Goal: Information Seeking & Learning: Learn about a topic

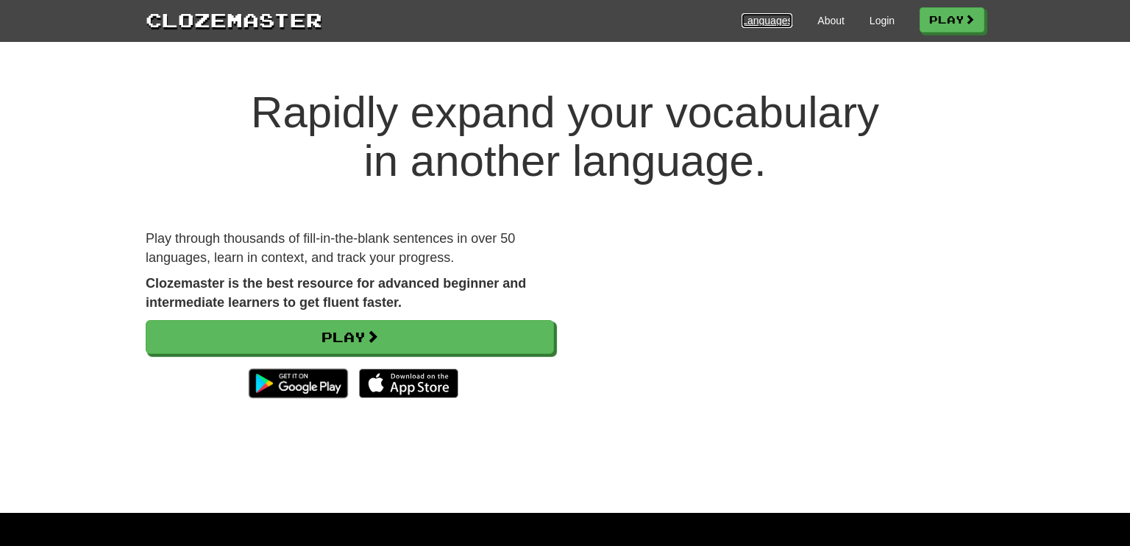
click at [770, 21] on link "Languages" at bounding box center [767, 20] width 51 height 15
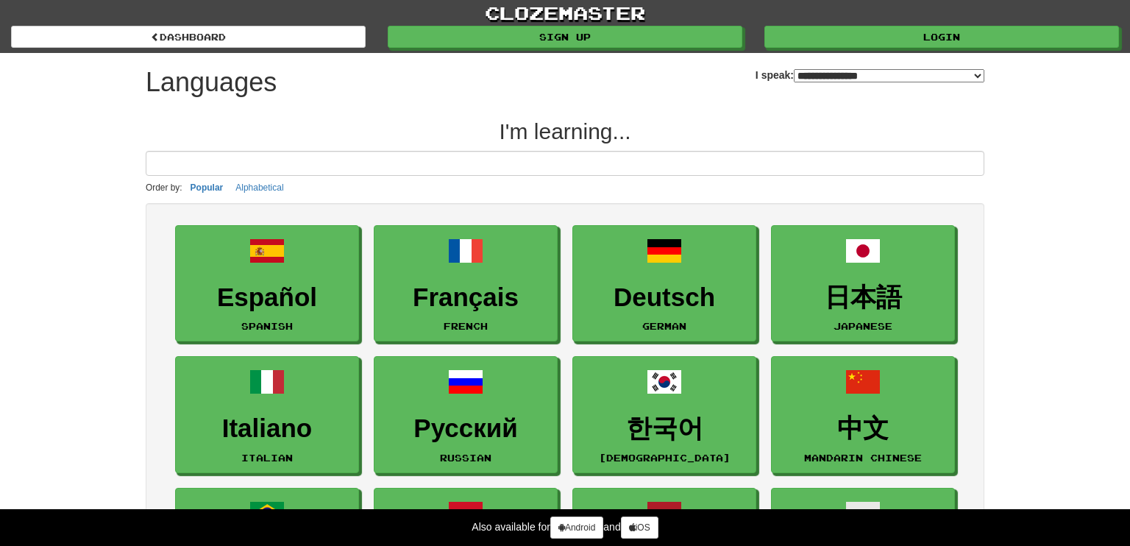
select select "*******"
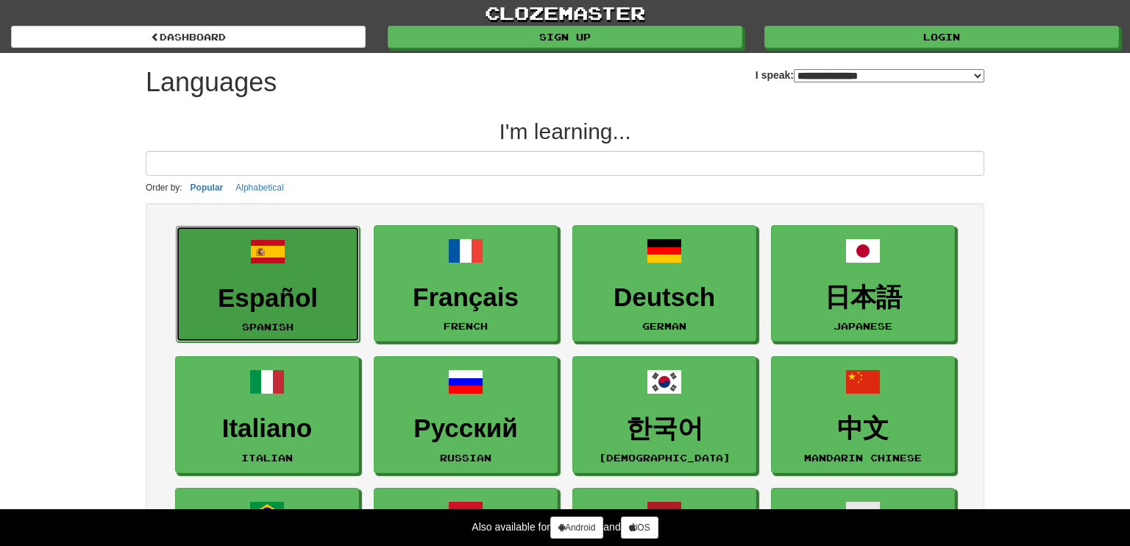
click at [277, 292] on h3 "Español" at bounding box center [268, 298] width 168 height 29
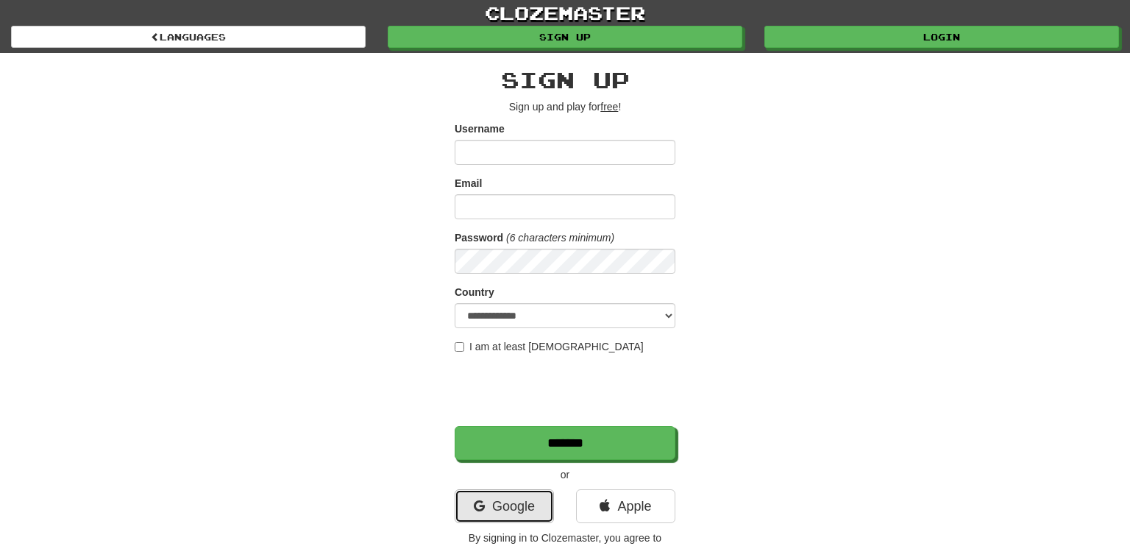
click at [513, 508] on link "Google" at bounding box center [504, 506] width 99 height 34
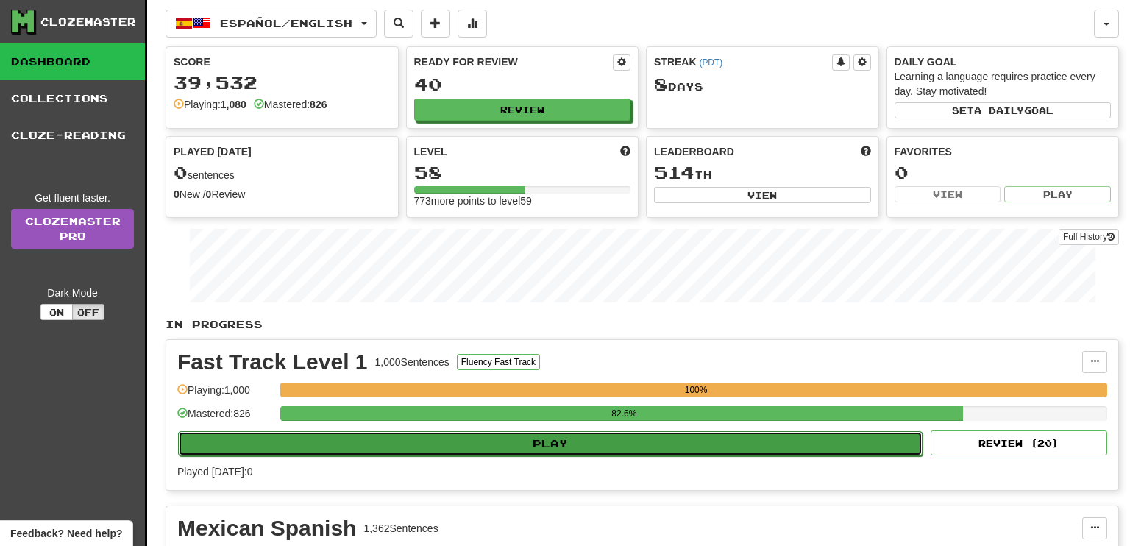
click at [547, 435] on button "Play" at bounding box center [550, 443] width 744 height 25
select select "**"
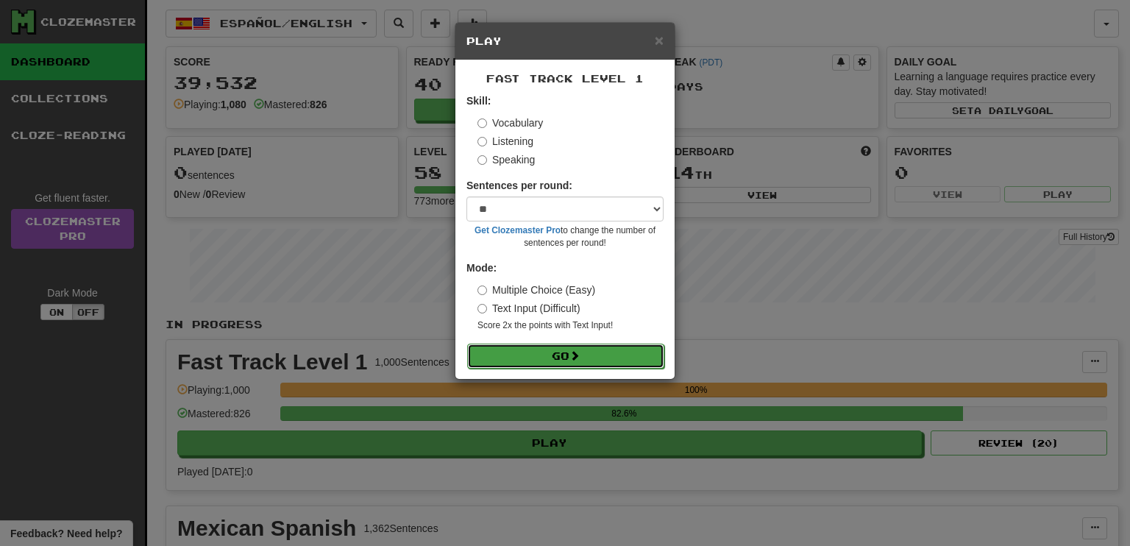
click at [550, 356] on button "Go" at bounding box center [565, 356] width 197 height 25
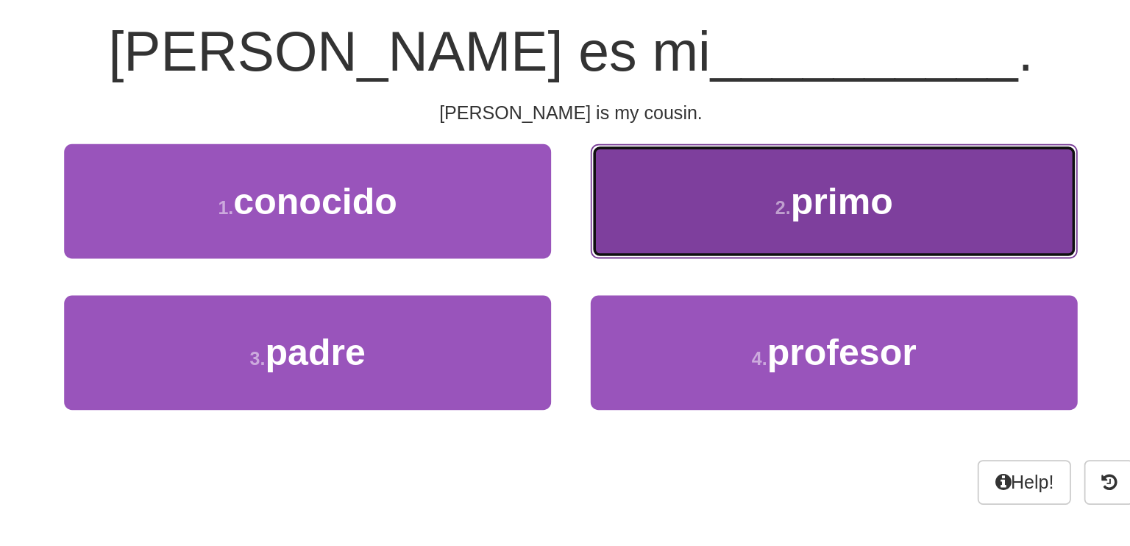
click at [708, 244] on span "primo" at bounding box center [716, 249] width 57 height 23
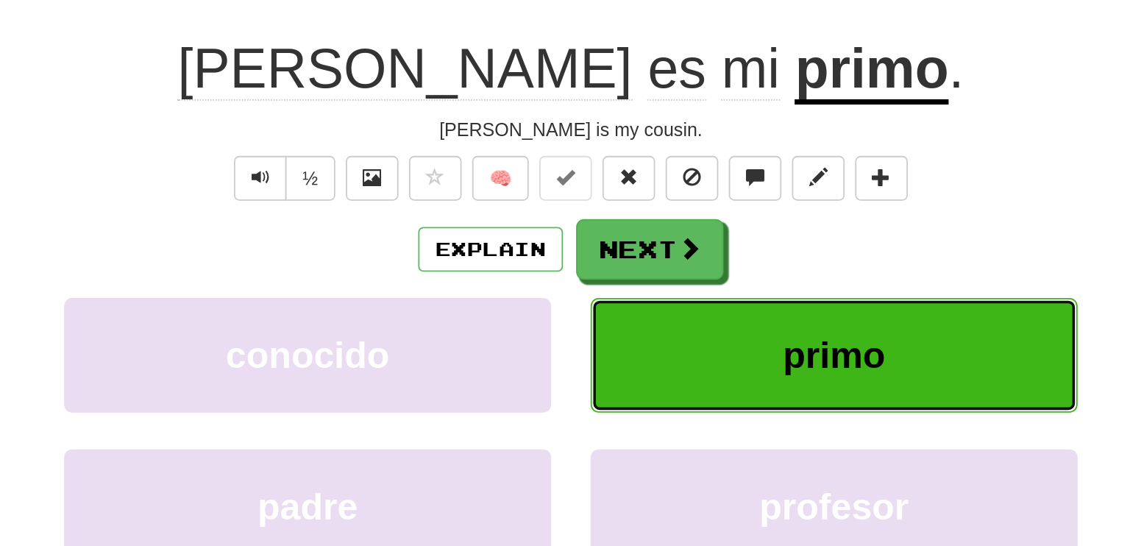
scroll to position [10, 0]
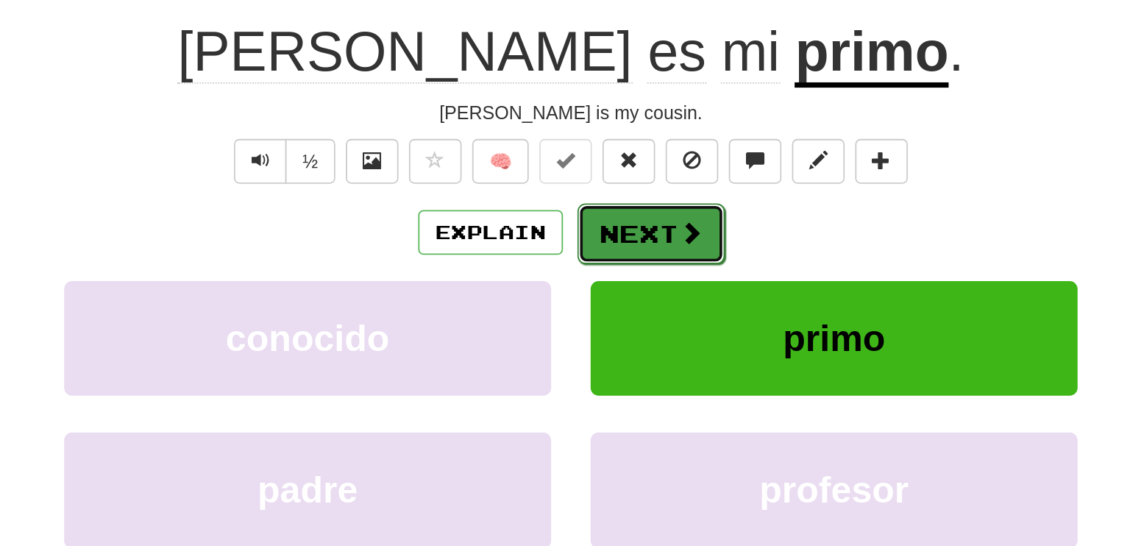
click at [601, 261] on button "Next" at bounding box center [610, 267] width 82 height 34
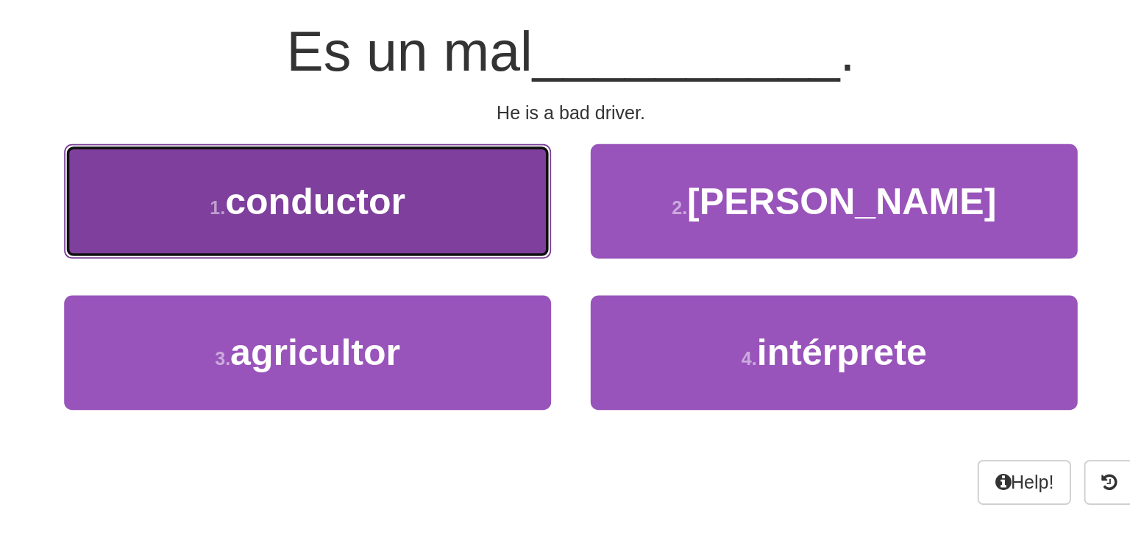
click at [476, 248] on button "1 . conductor" at bounding box center [418, 249] width 272 height 64
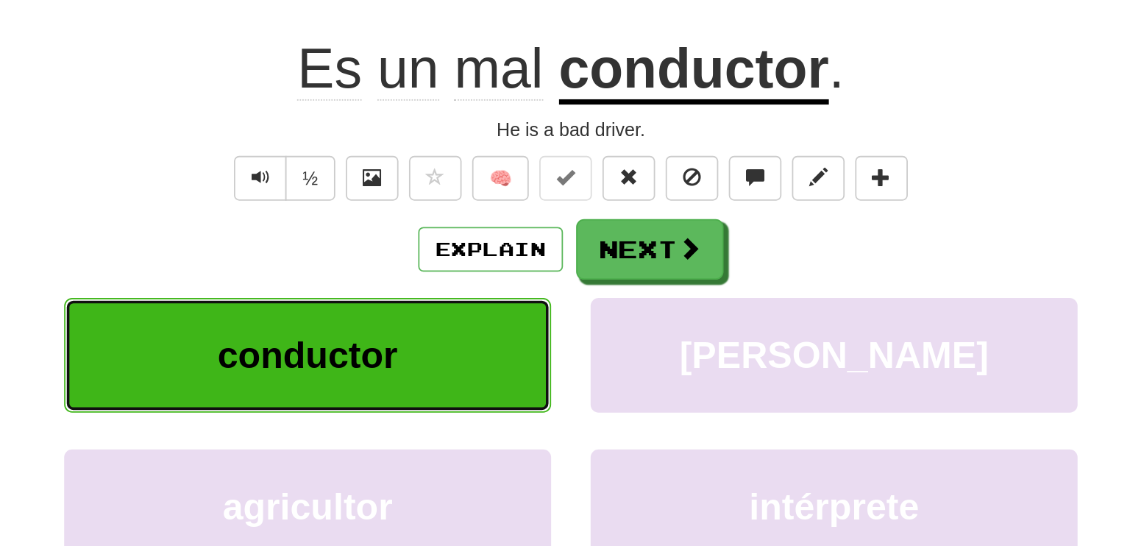
scroll to position [10, 0]
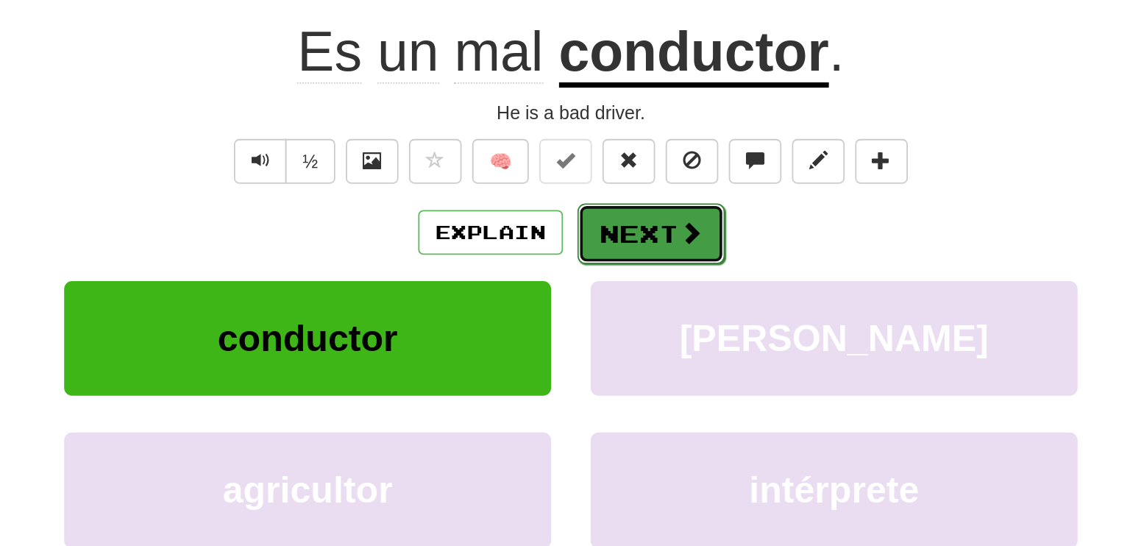
click at [591, 263] on button "Next" at bounding box center [610, 267] width 82 height 34
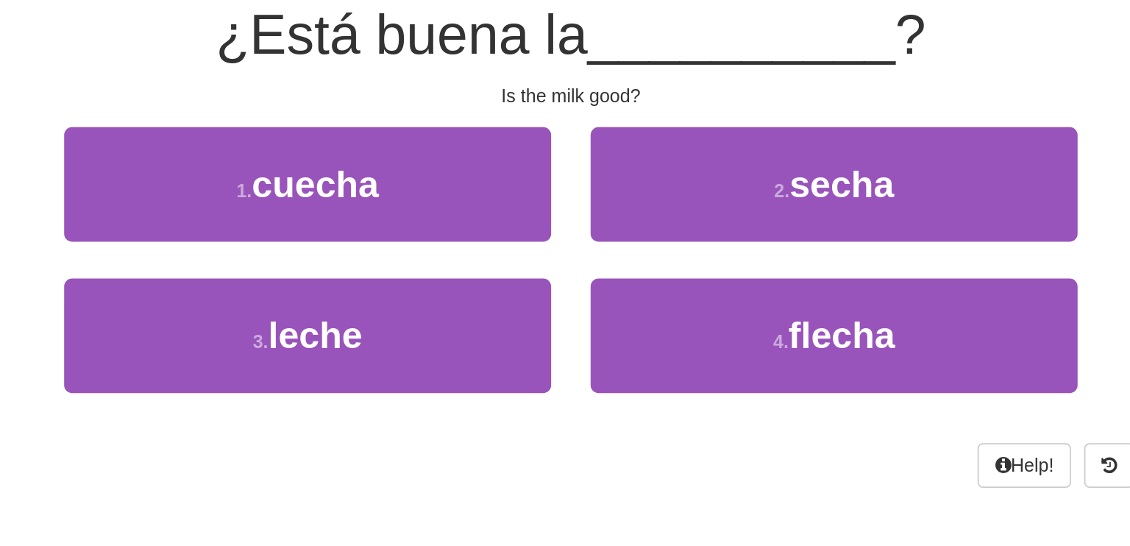
scroll to position [0, 0]
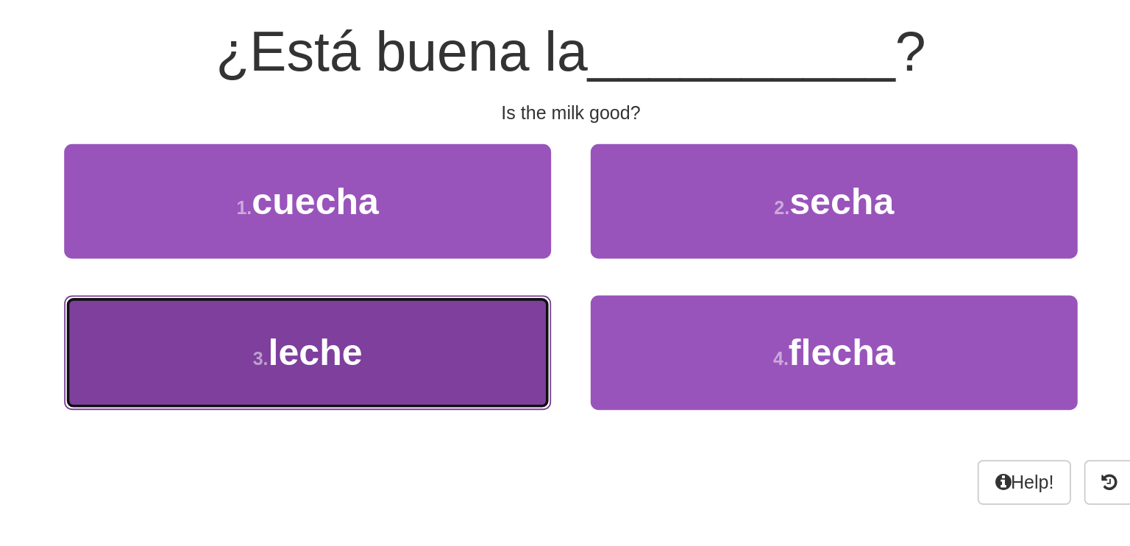
click at [427, 325] on span "leche" at bounding box center [422, 333] width 53 height 23
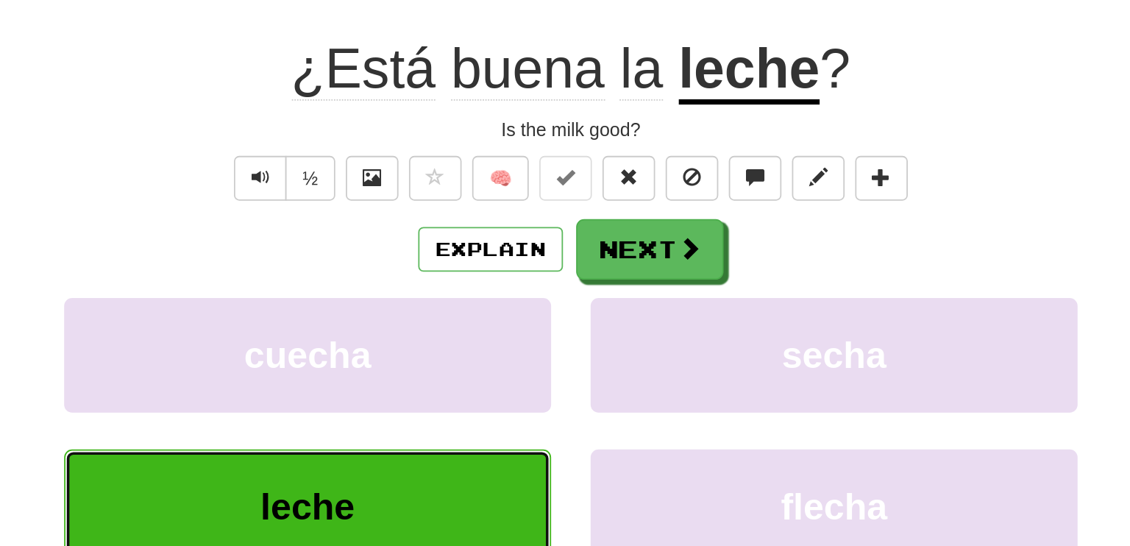
scroll to position [10, 0]
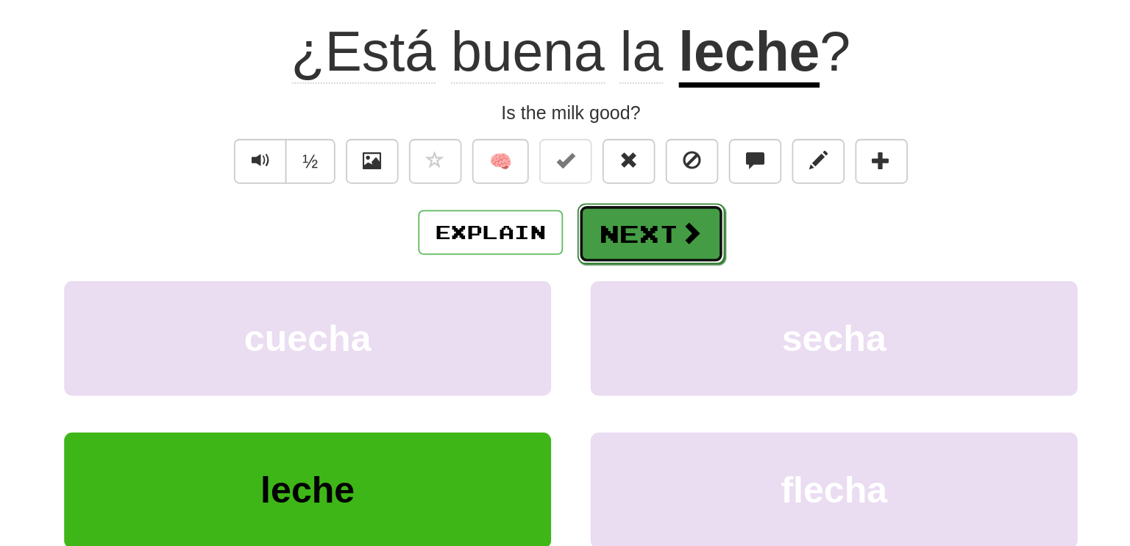
click at [613, 263] on button "Next" at bounding box center [610, 267] width 82 height 34
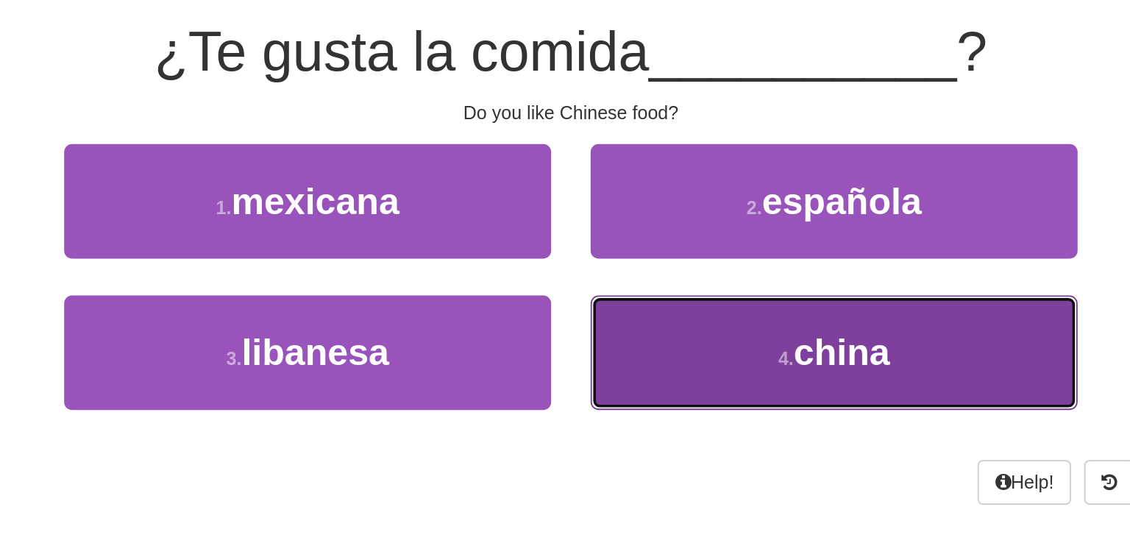
click at [731, 329] on span "china" at bounding box center [716, 333] width 54 height 23
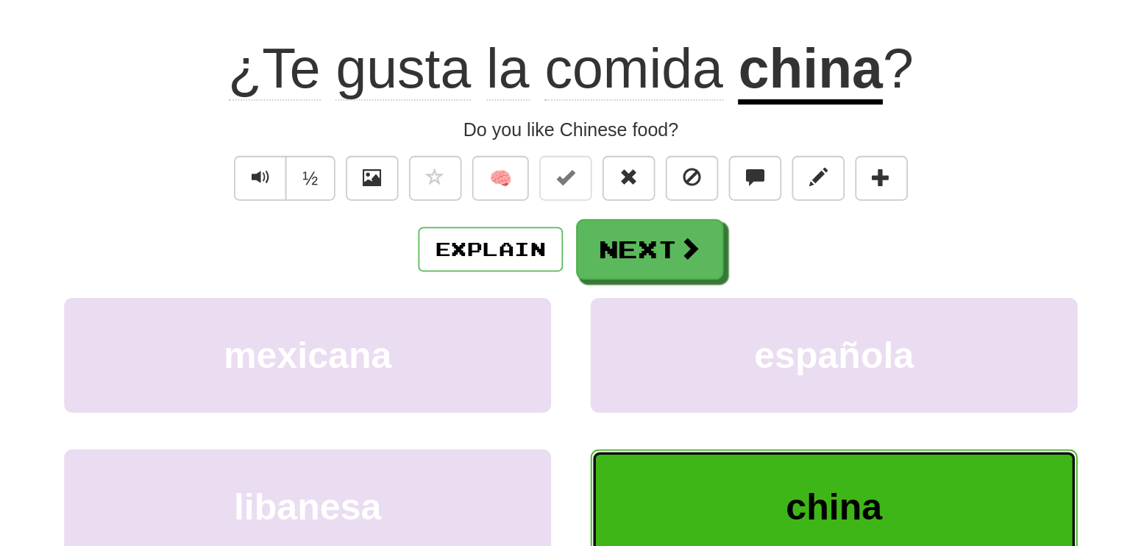
scroll to position [10, 0]
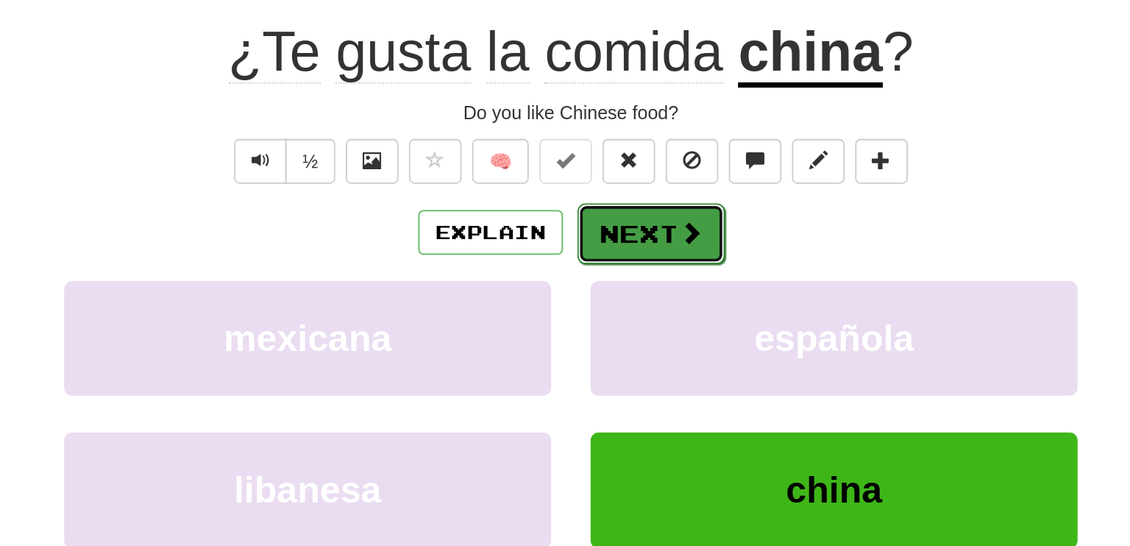
click at [597, 269] on button "Next" at bounding box center [610, 267] width 82 height 34
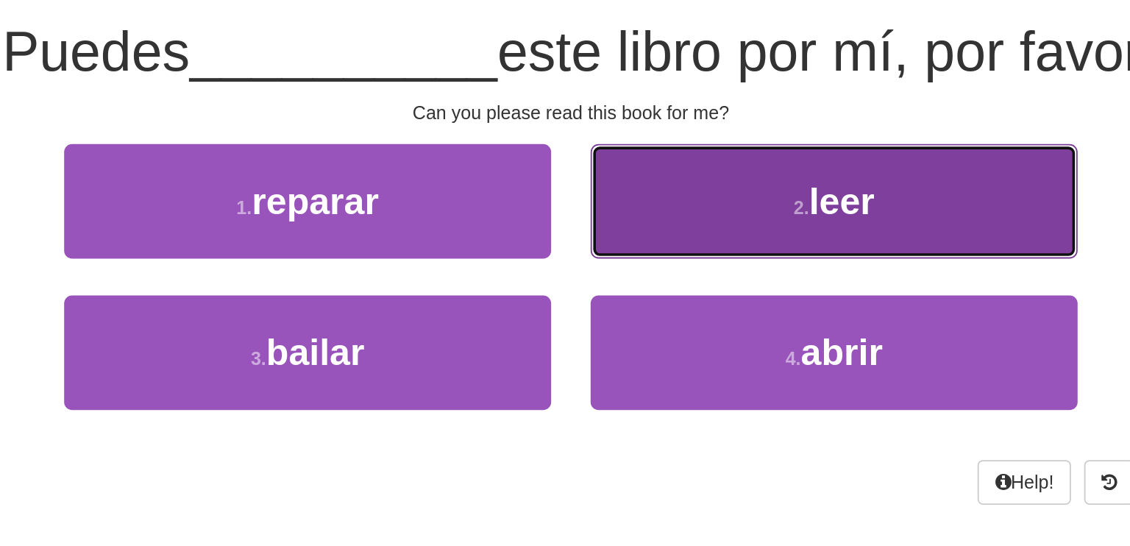
click at [663, 255] on button "2 . leer" at bounding box center [712, 249] width 272 height 64
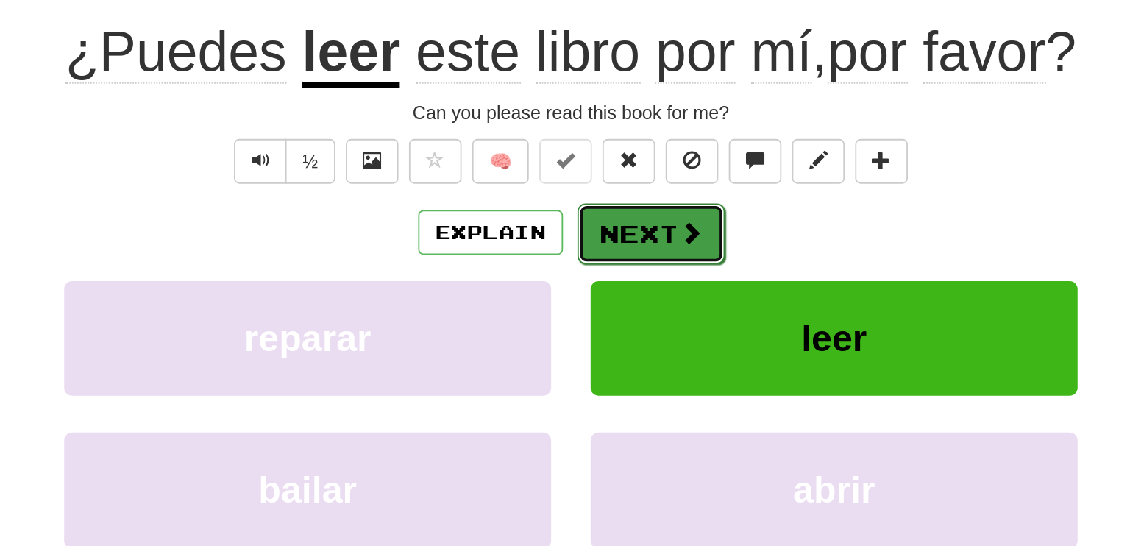
click at [611, 263] on button "Next" at bounding box center [610, 267] width 82 height 34
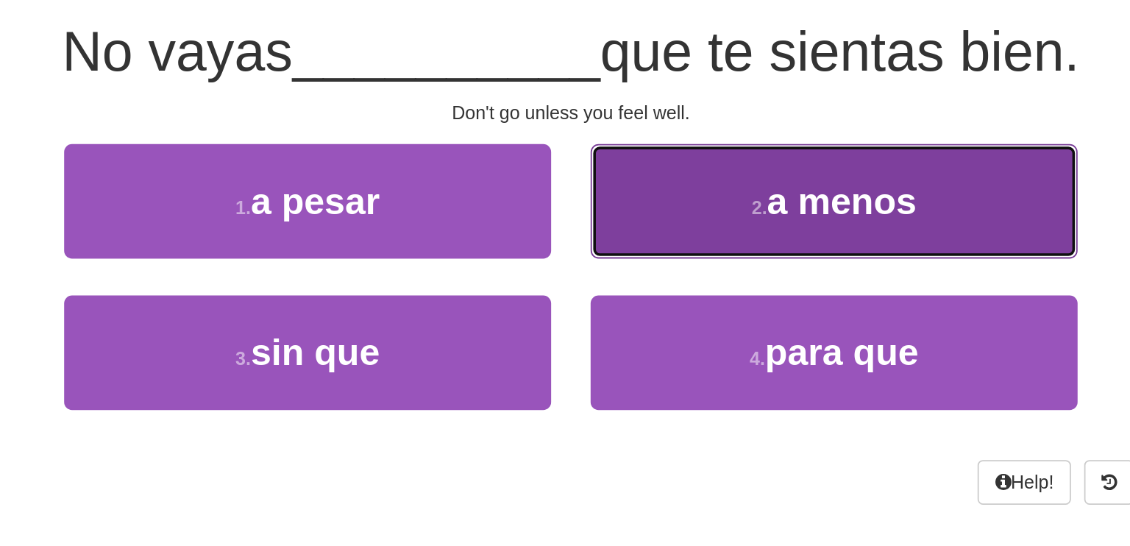
click at [714, 240] on span "a menos" at bounding box center [717, 249] width 84 height 23
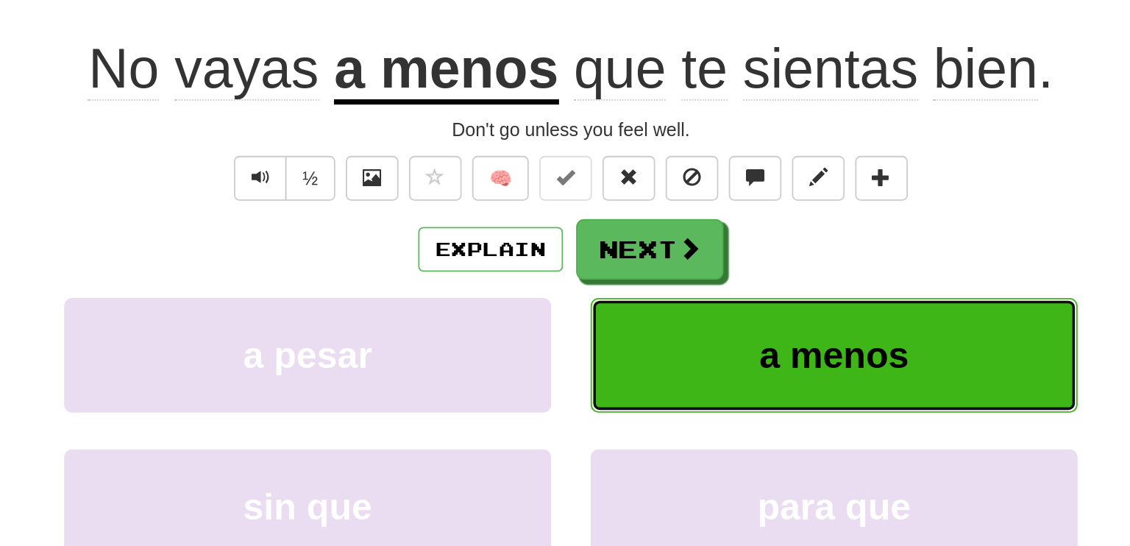
scroll to position [10, 0]
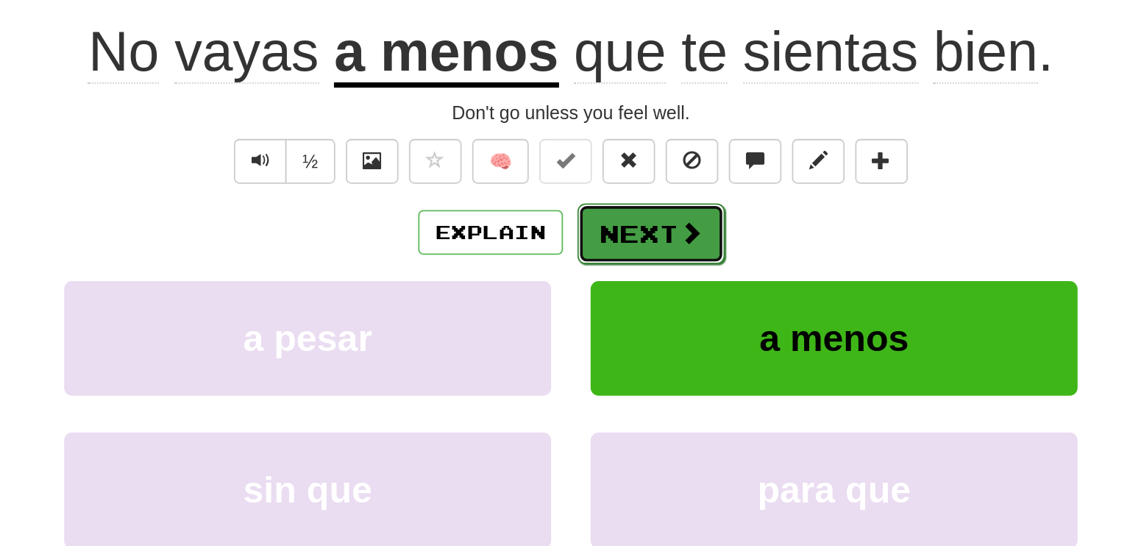
click at [629, 265] on span at bounding box center [631, 266] width 13 height 13
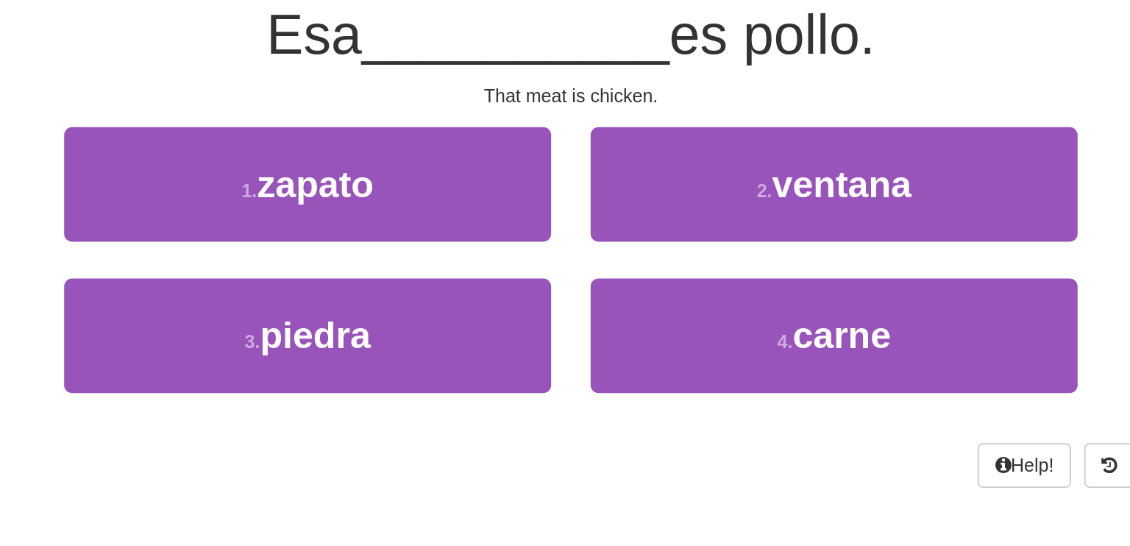
scroll to position [0, 0]
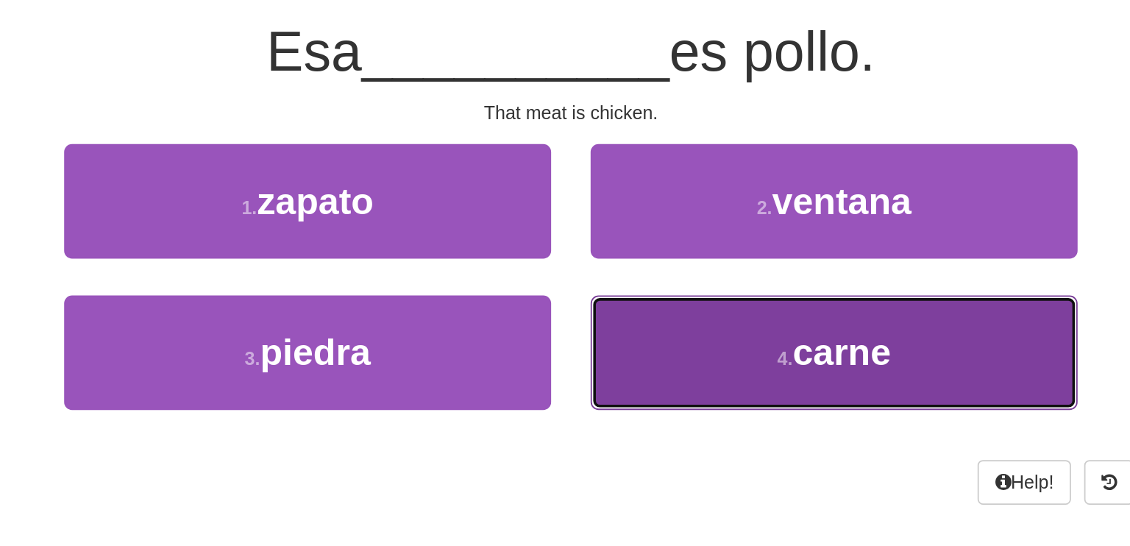
click at [698, 335] on span "carne" at bounding box center [716, 333] width 55 height 23
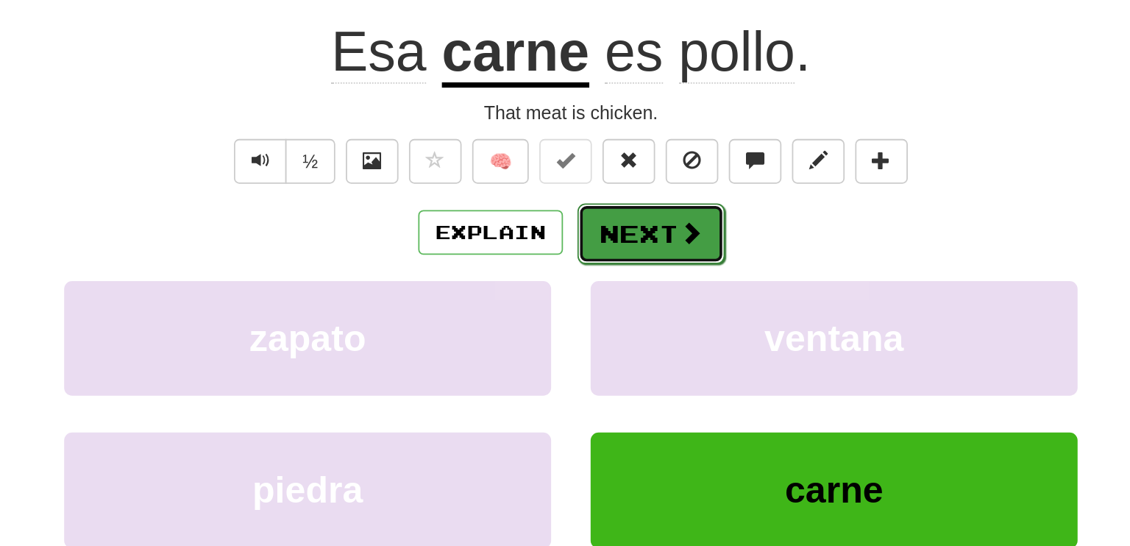
click at [616, 277] on button "Next" at bounding box center [610, 267] width 82 height 34
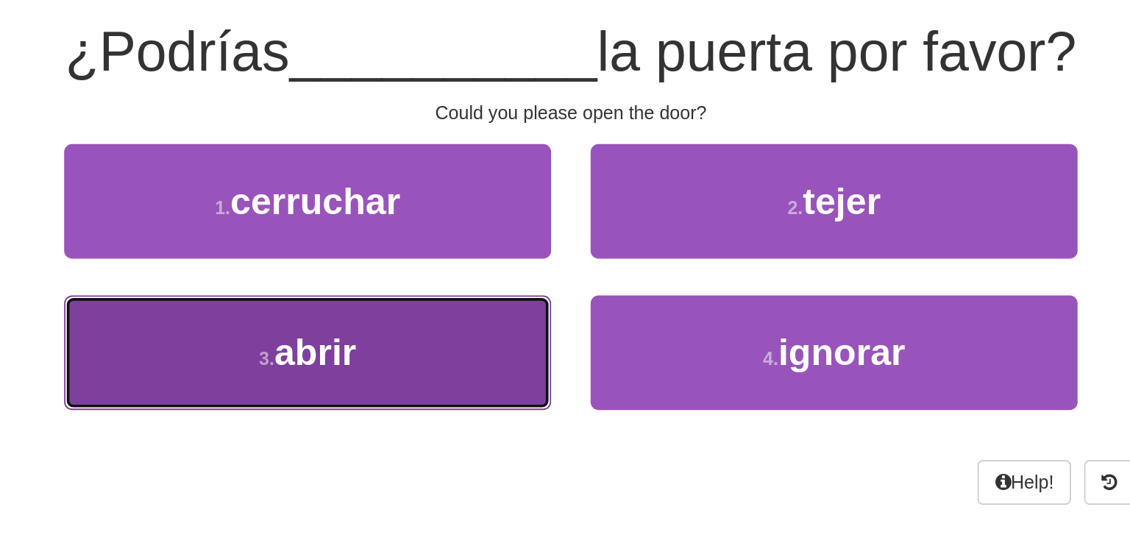
click at [422, 341] on span "abrir" at bounding box center [422, 333] width 46 height 23
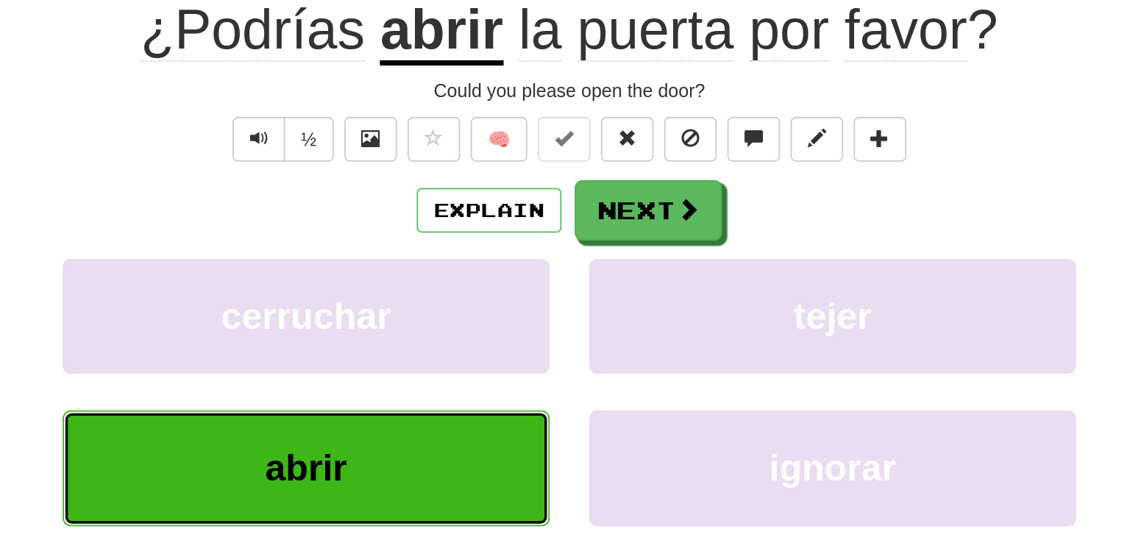
scroll to position [10, 0]
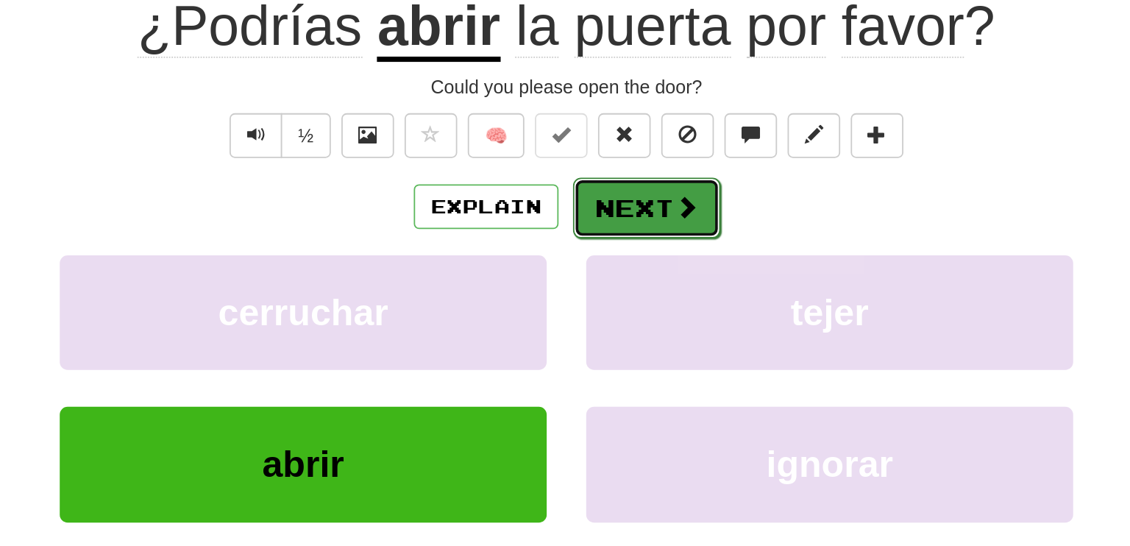
click at [614, 260] on button "Next" at bounding box center [610, 267] width 82 height 34
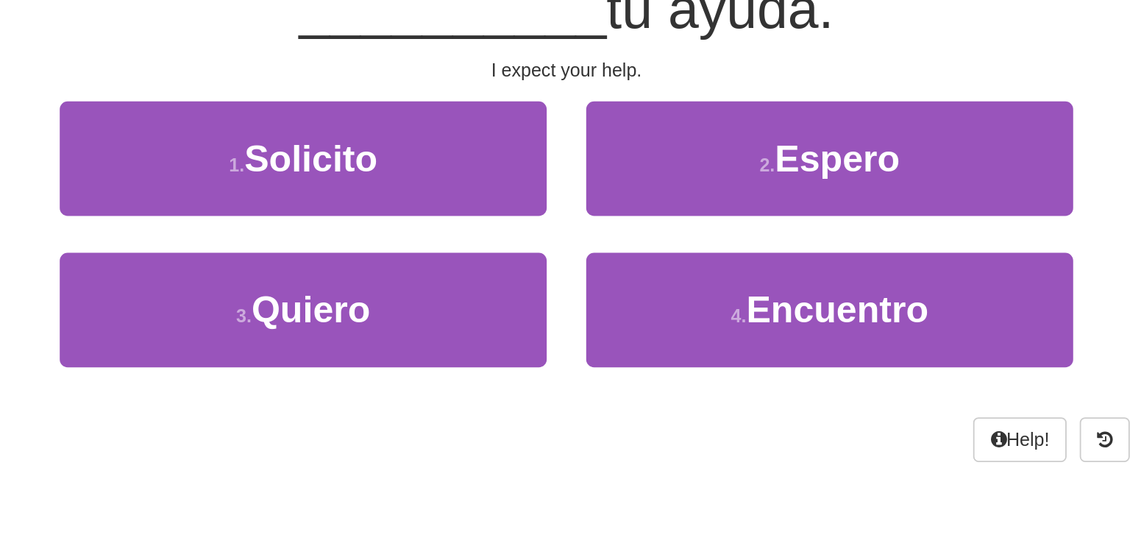
scroll to position [0, 0]
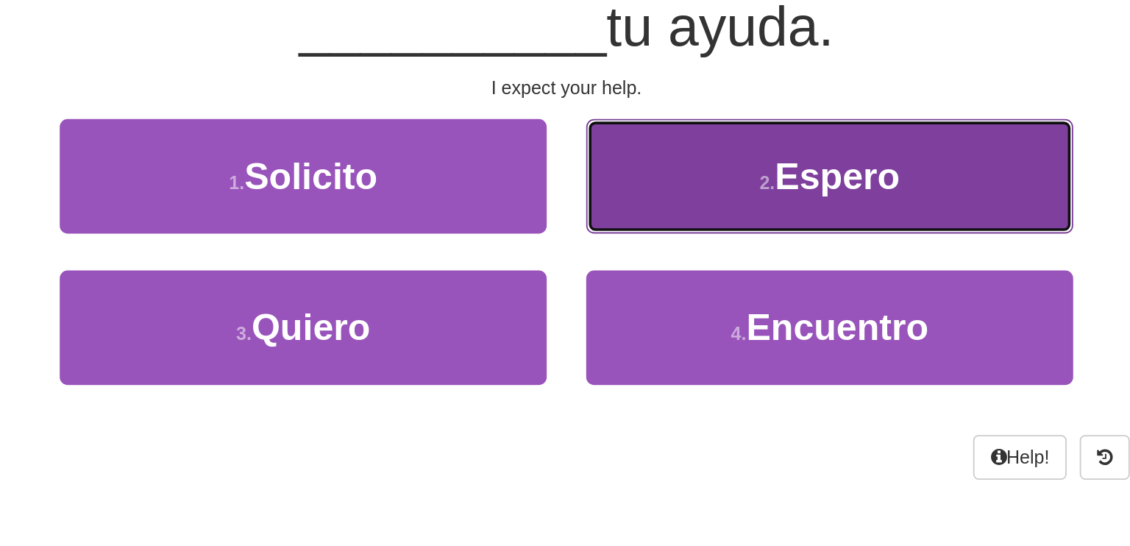
click at [680, 247] on small "2 ." at bounding box center [677, 252] width 9 height 12
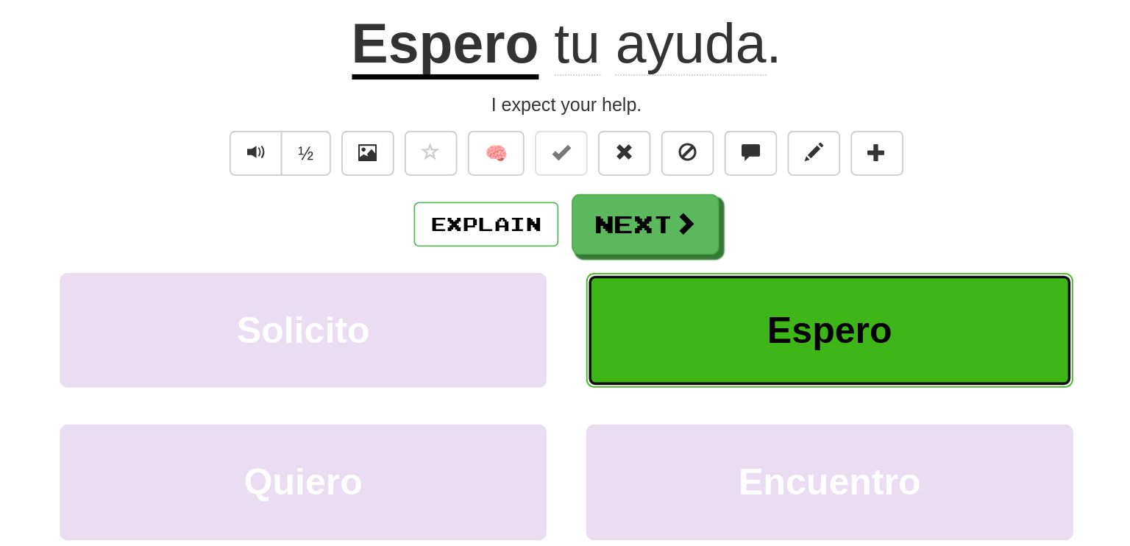
scroll to position [10, 0]
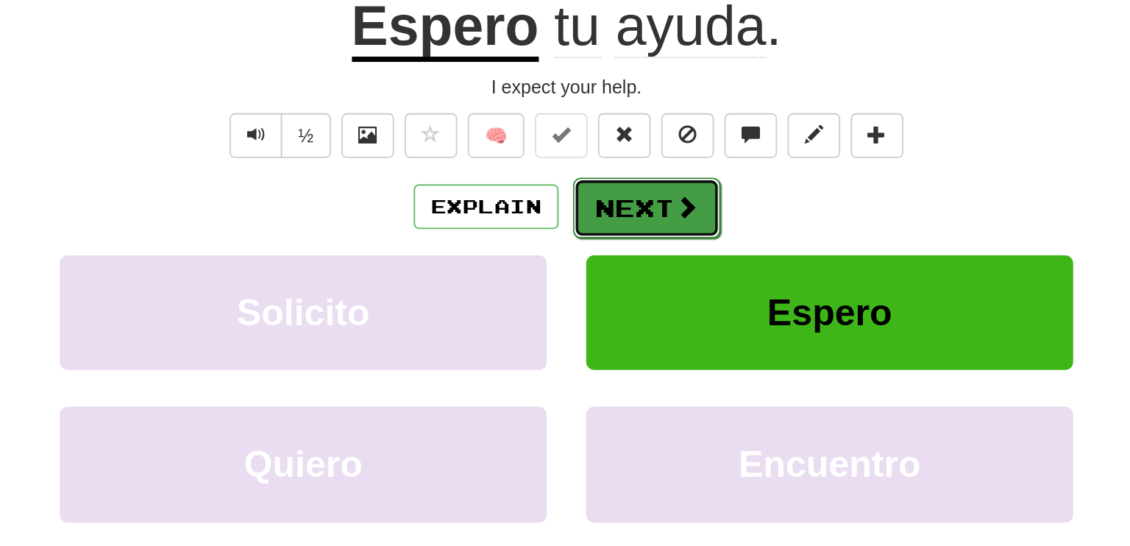
click at [627, 260] on span at bounding box center [631, 266] width 13 height 13
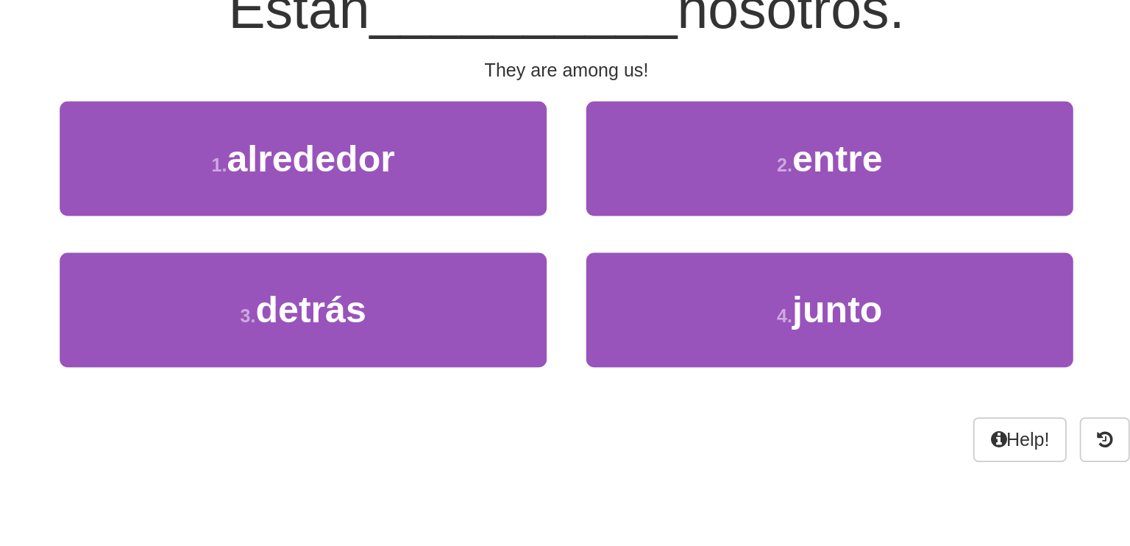
scroll to position [0, 0]
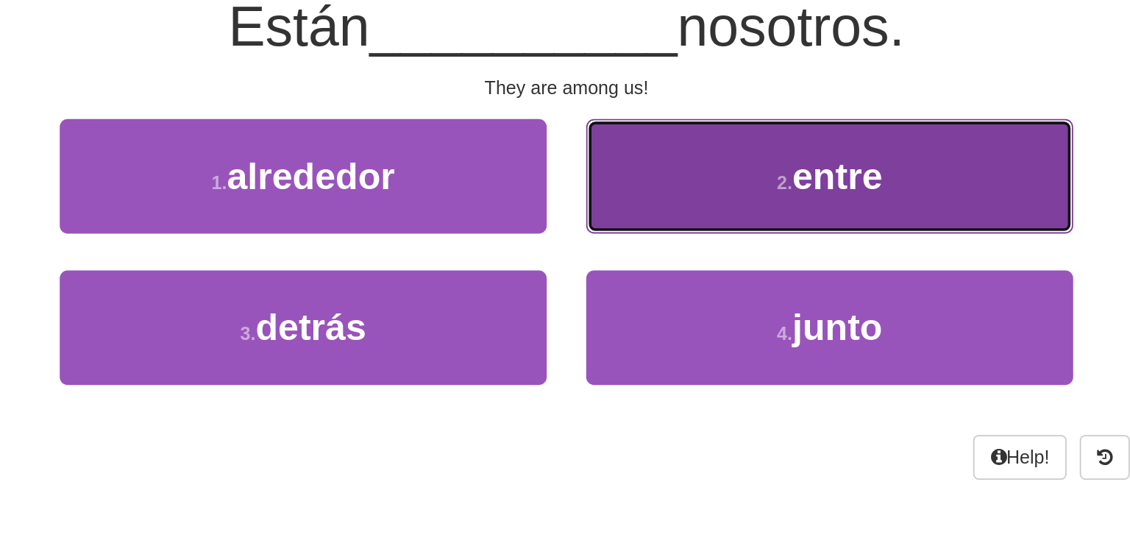
click at [692, 248] on span "entre" at bounding box center [716, 249] width 50 height 23
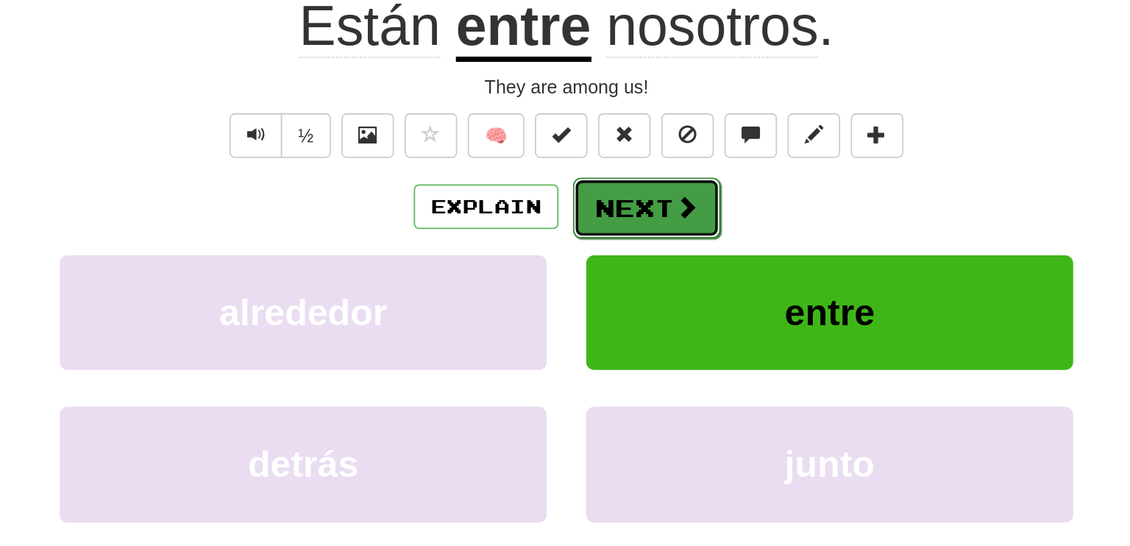
click at [601, 265] on button "Next" at bounding box center [610, 267] width 82 height 34
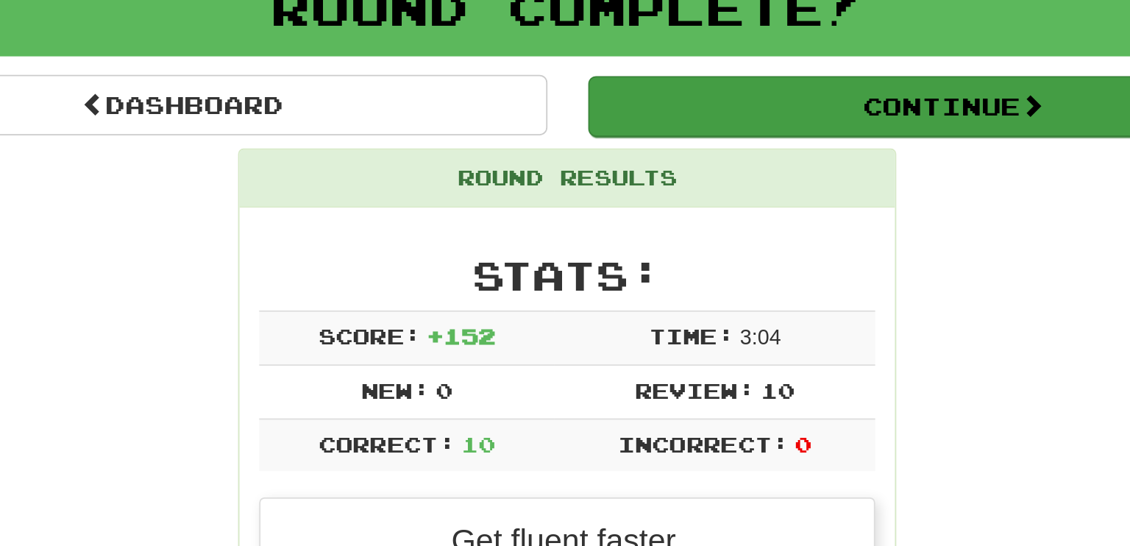
scroll to position [101, 0]
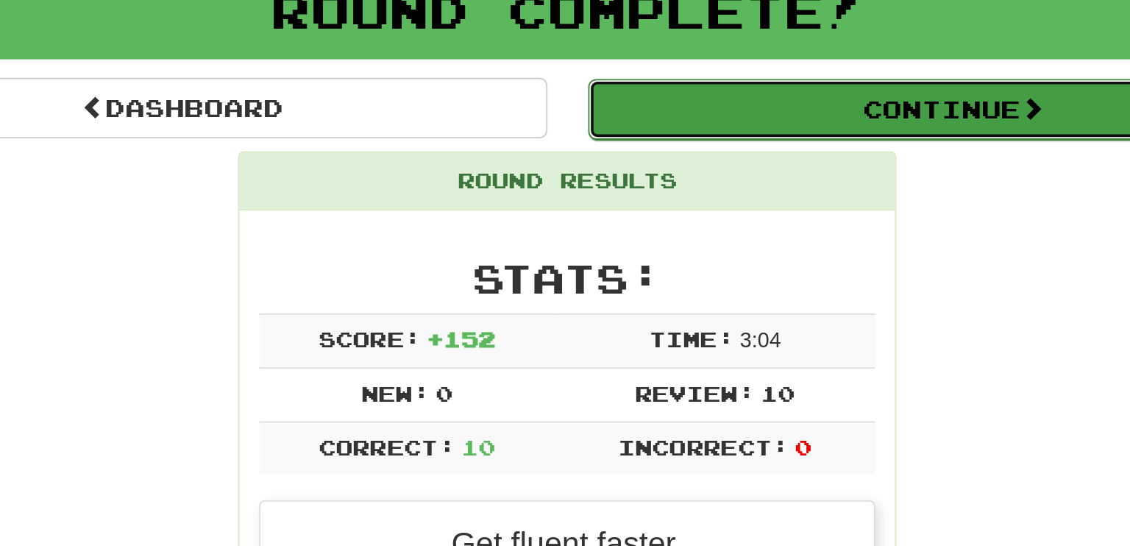
click at [753, 54] on button "Continue" at bounding box center [781, 61] width 408 height 34
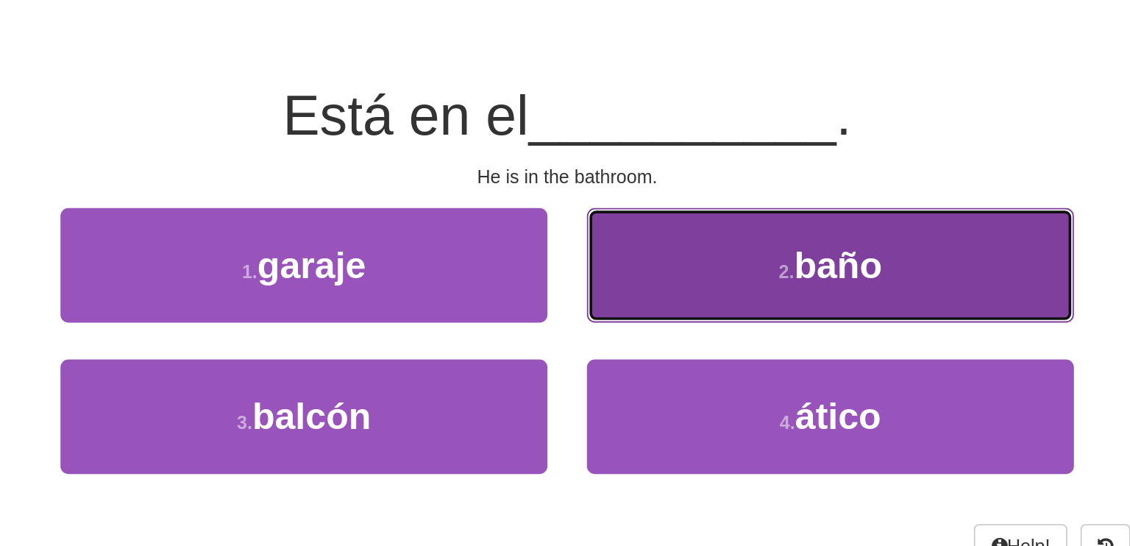
click at [727, 131] on button "2 . baño" at bounding box center [712, 148] width 272 height 64
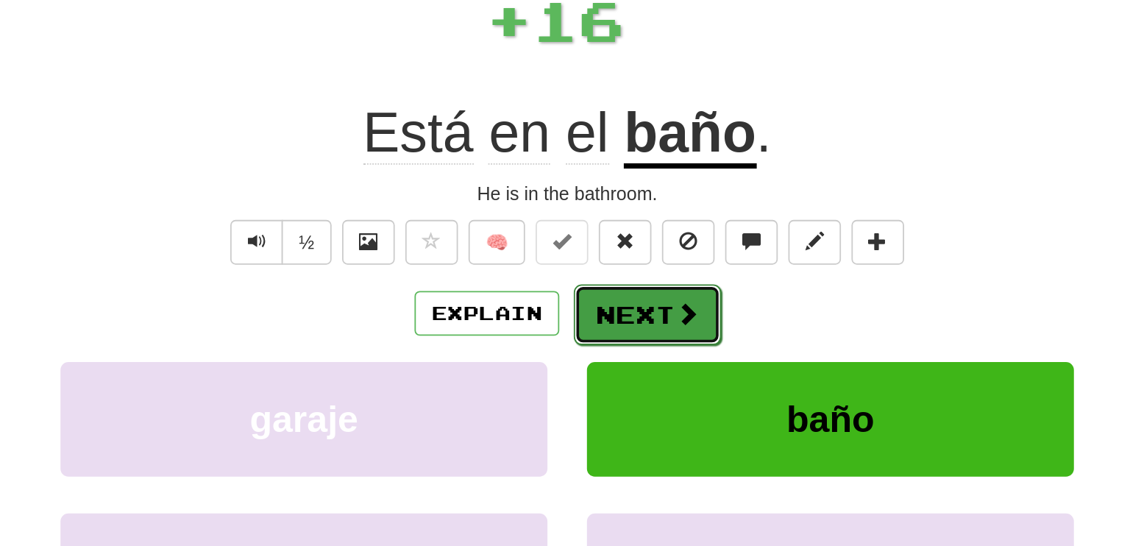
click at [591, 179] on button "Next" at bounding box center [610, 176] width 82 height 34
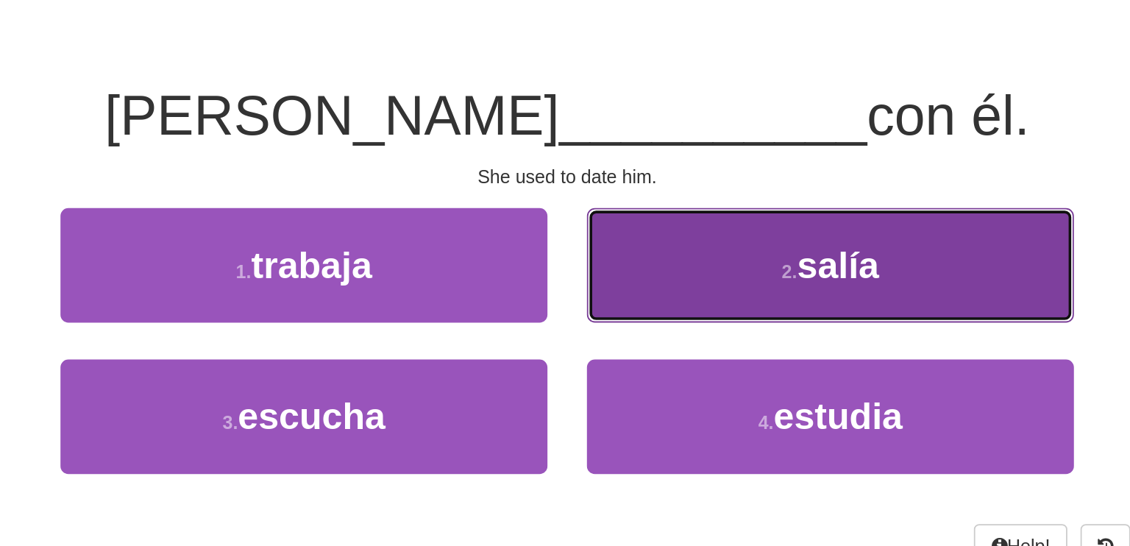
click at [699, 167] on button "2 . salía" at bounding box center [712, 148] width 272 height 64
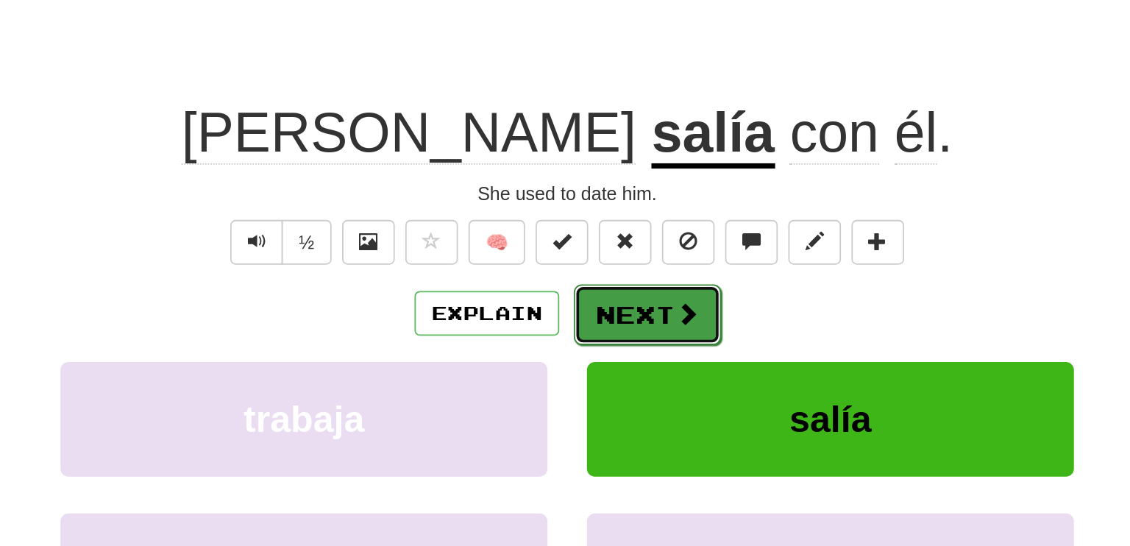
click at [610, 174] on button "Next" at bounding box center [610, 176] width 82 height 34
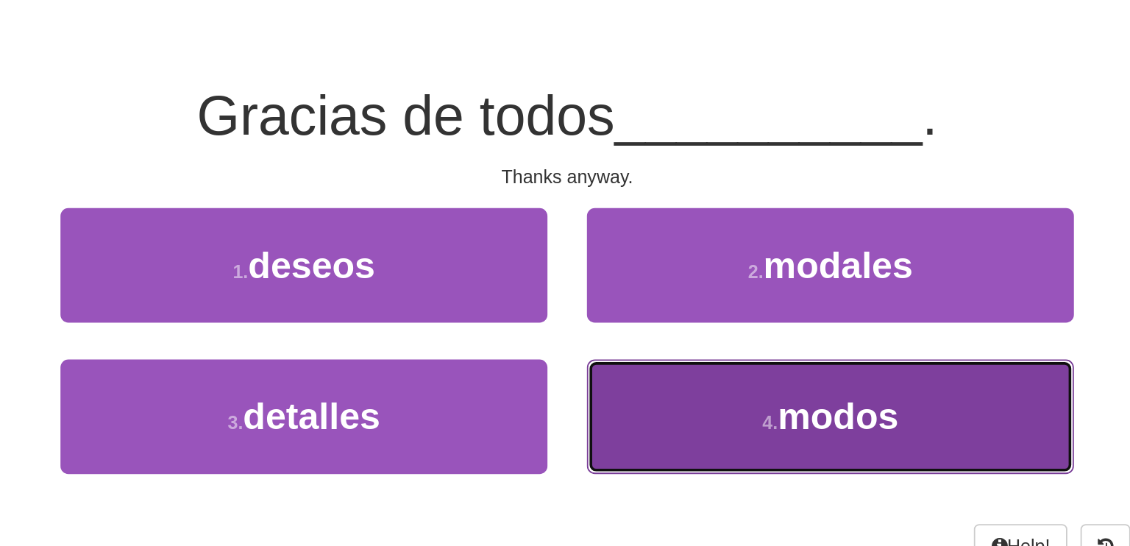
click at [662, 255] on button "4 . modos" at bounding box center [712, 233] width 272 height 64
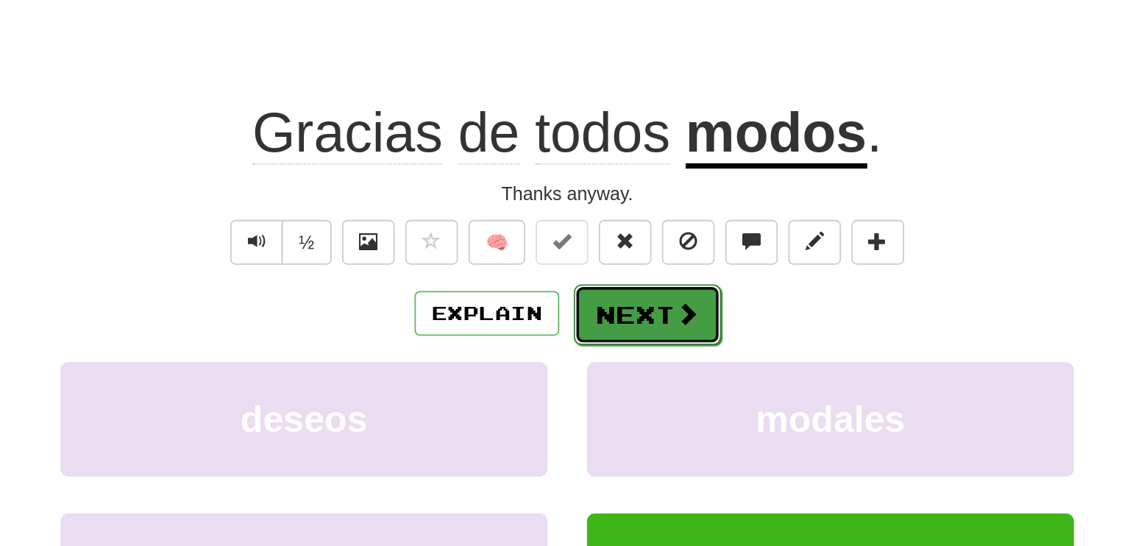
click at [600, 178] on button "Next" at bounding box center [610, 176] width 82 height 34
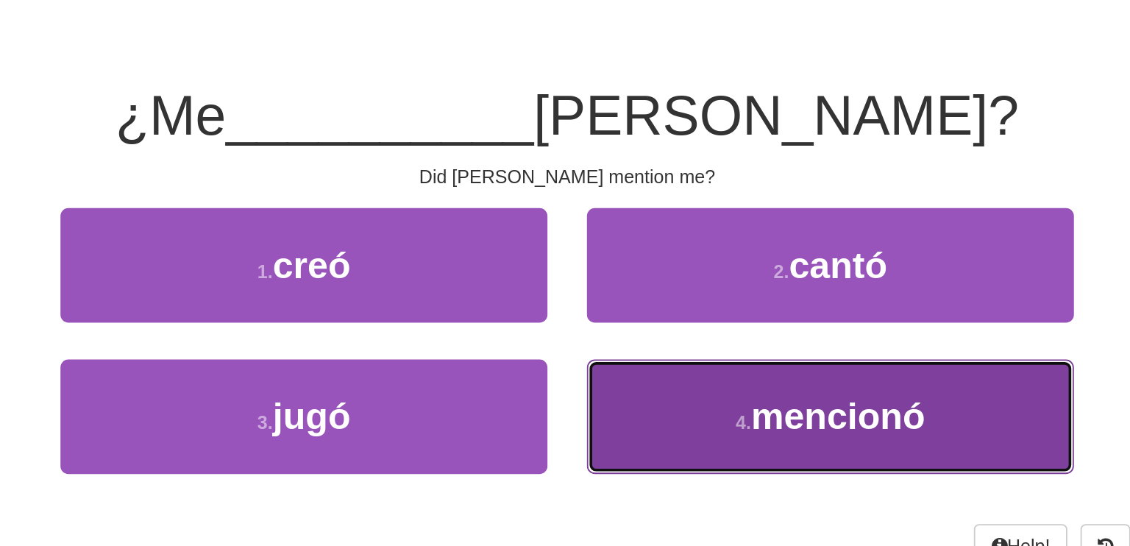
click at [691, 231] on span "mencionó" at bounding box center [716, 232] width 97 height 23
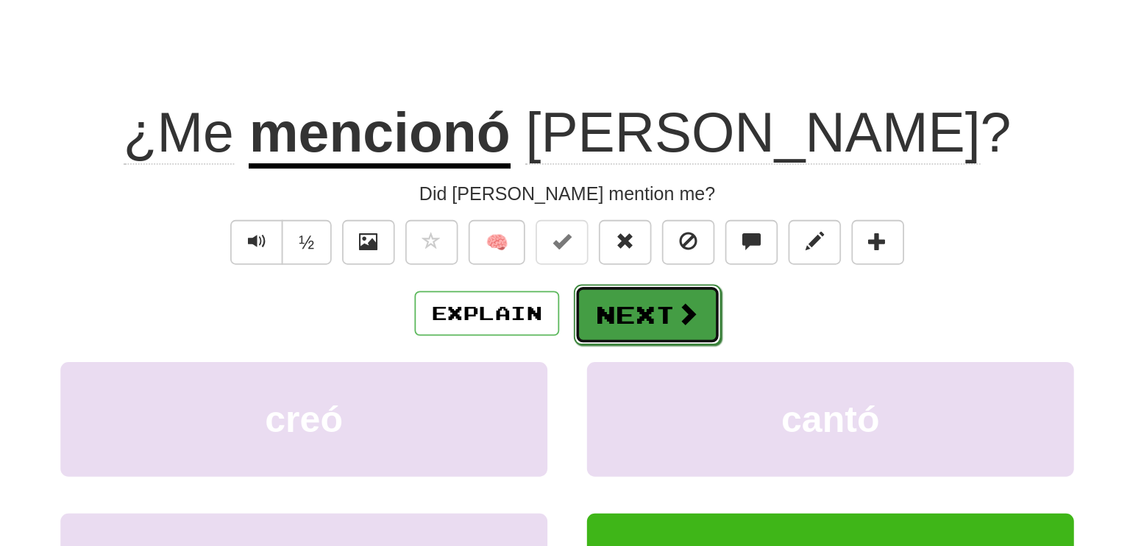
click at [618, 177] on button "Next" at bounding box center [610, 176] width 82 height 34
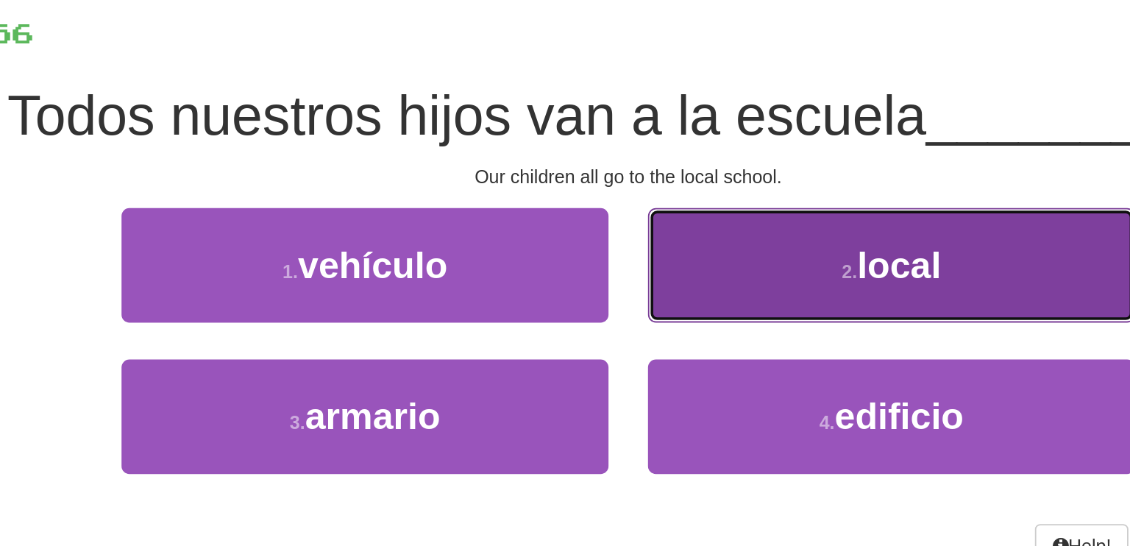
click at [731, 144] on span "local" at bounding box center [716, 148] width 47 height 23
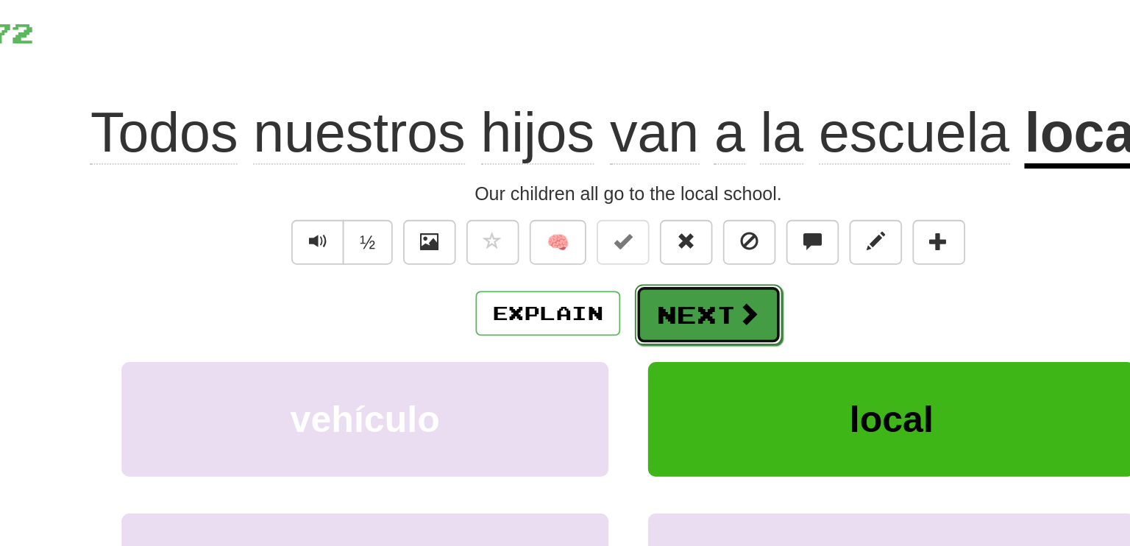
click at [633, 168] on span at bounding box center [631, 174] width 13 height 13
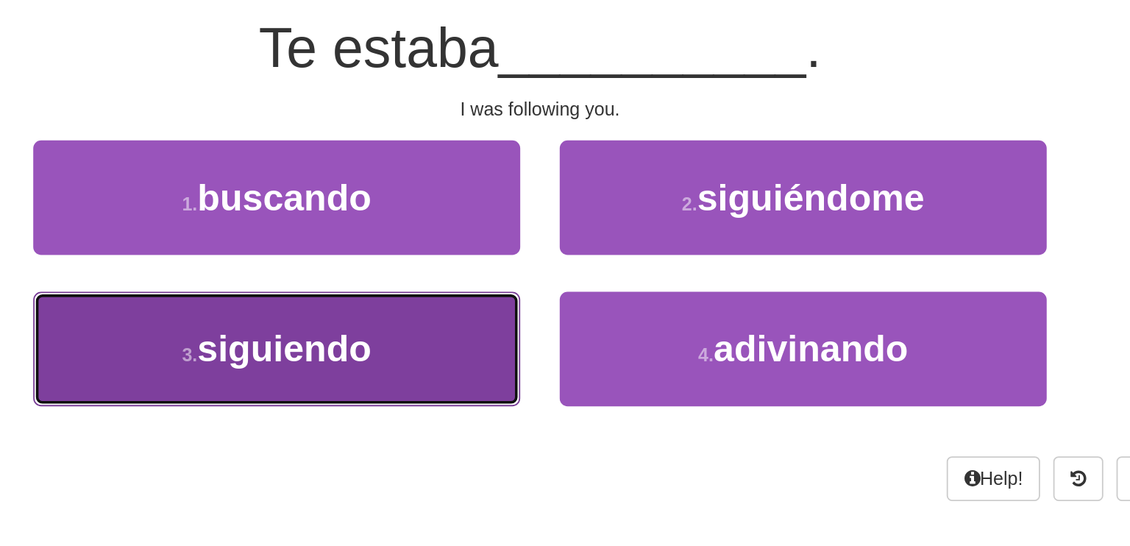
click at [481, 241] on button "3 . siguiendo" at bounding box center [418, 233] width 272 height 64
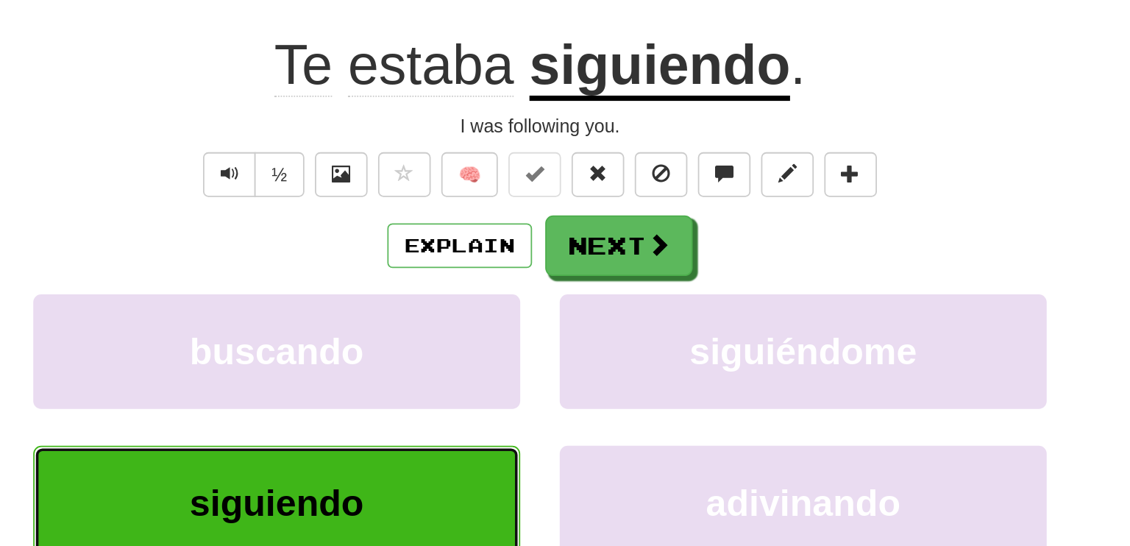
scroll to position [111, 0]
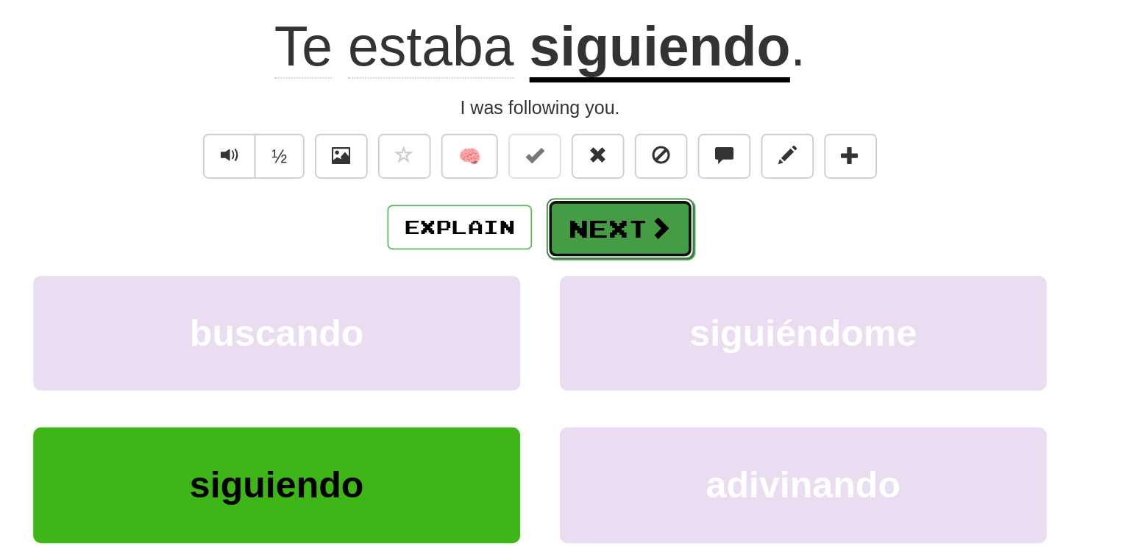
click at [614, 162] on button "Next" at bounding box center [610, 166] width 82 height 34
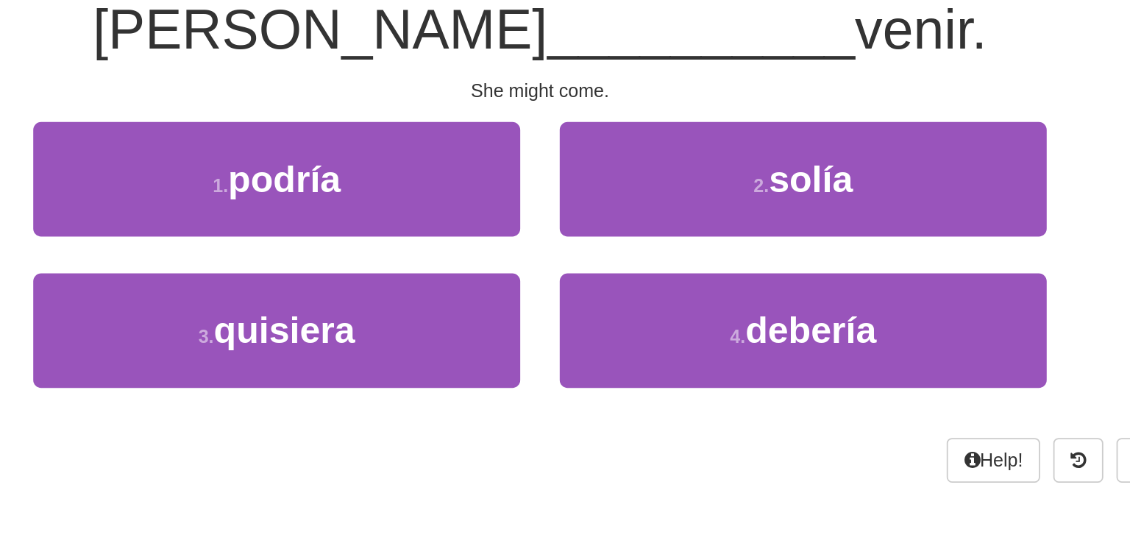
scroll to position [101, 0]
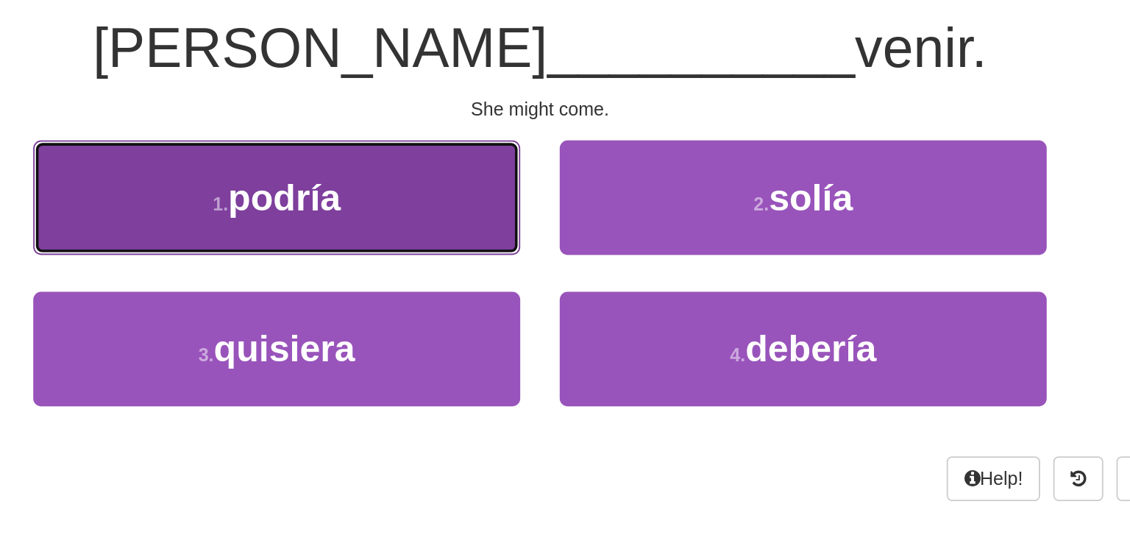
click at [475, 154] on button "1 . podría" at bounding box center [418, 148] width 272 height 64
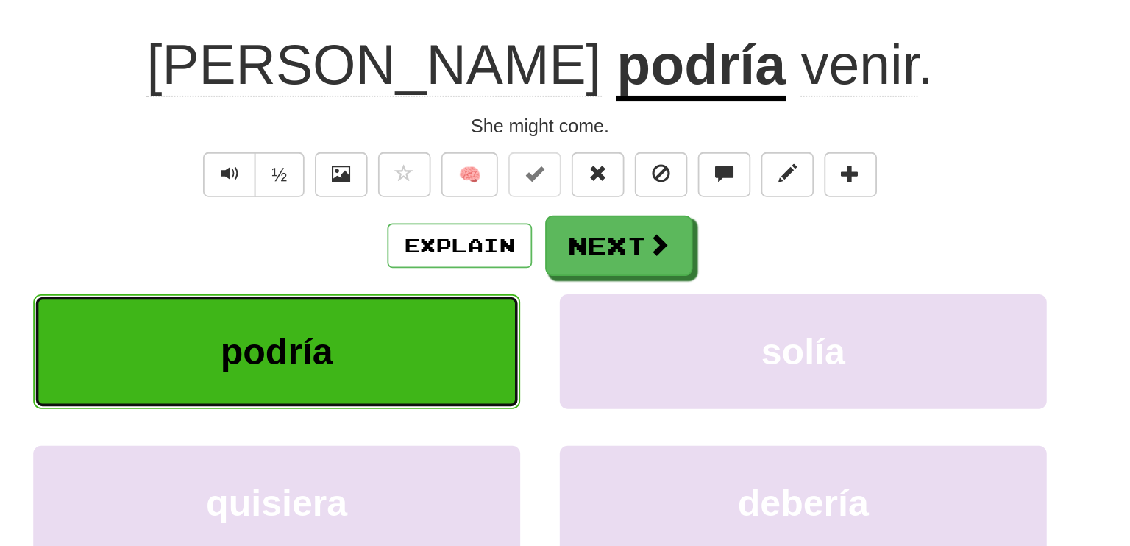
scroll to position [111, 0]
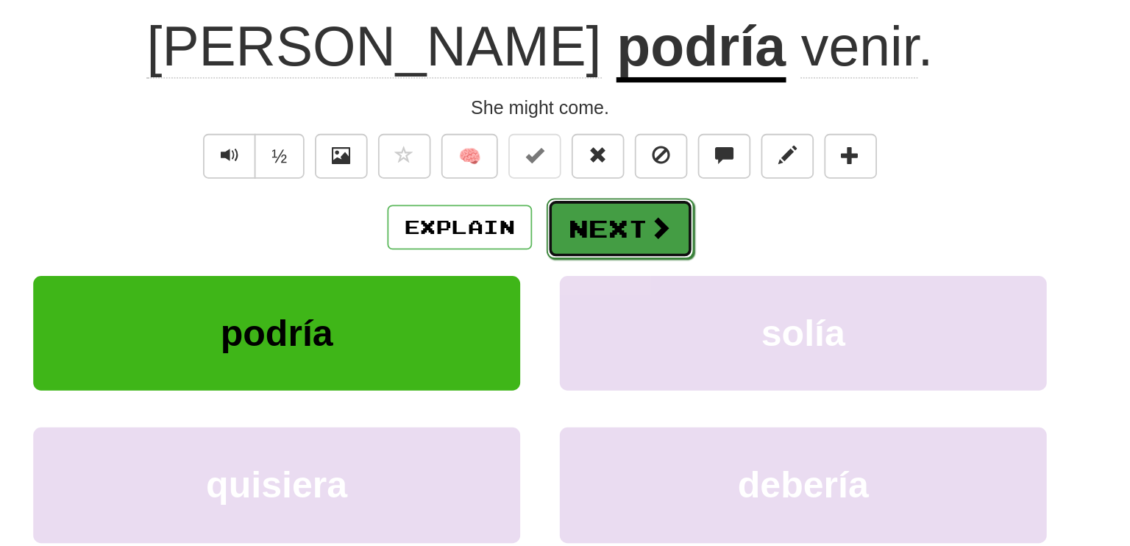
click at [600, 159] on button "Next" at bounding box center [610, 166] width 82 height 34
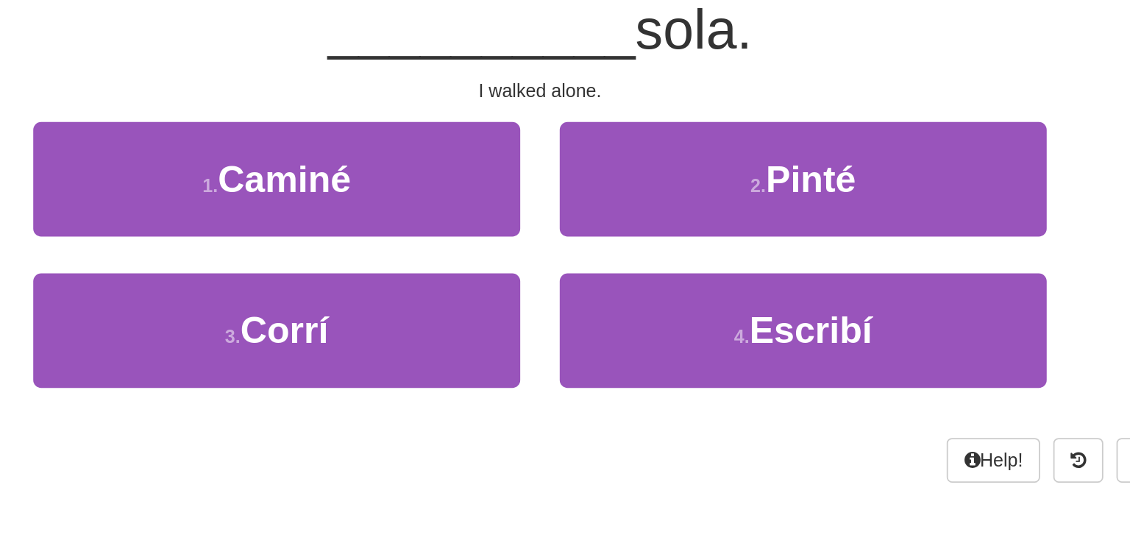
scroll to position [101, 0]
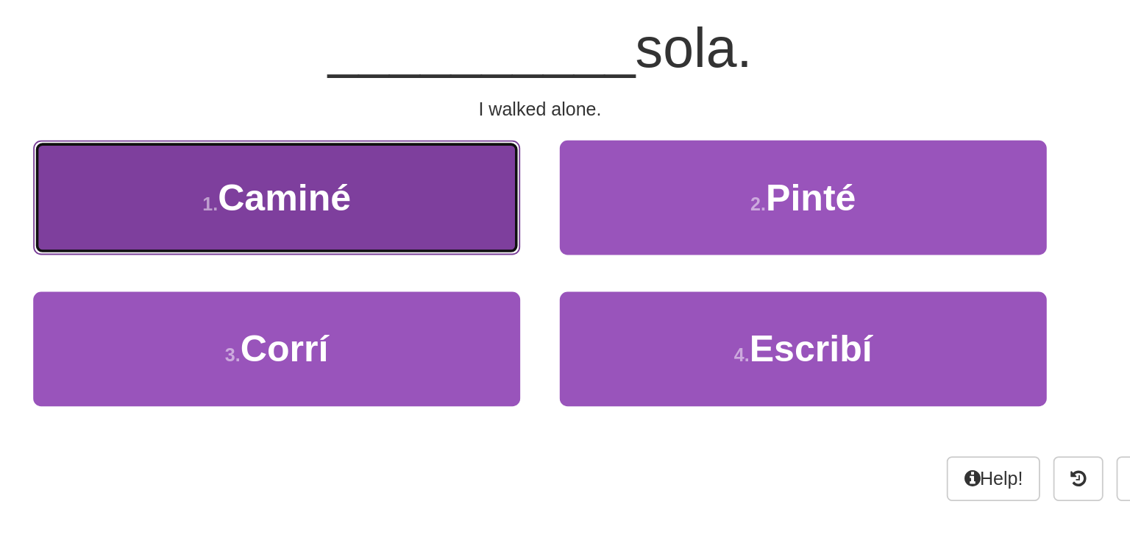
click at [452, 139] on span "Caminé" at bounding box center [422, 148] width 74 height 23
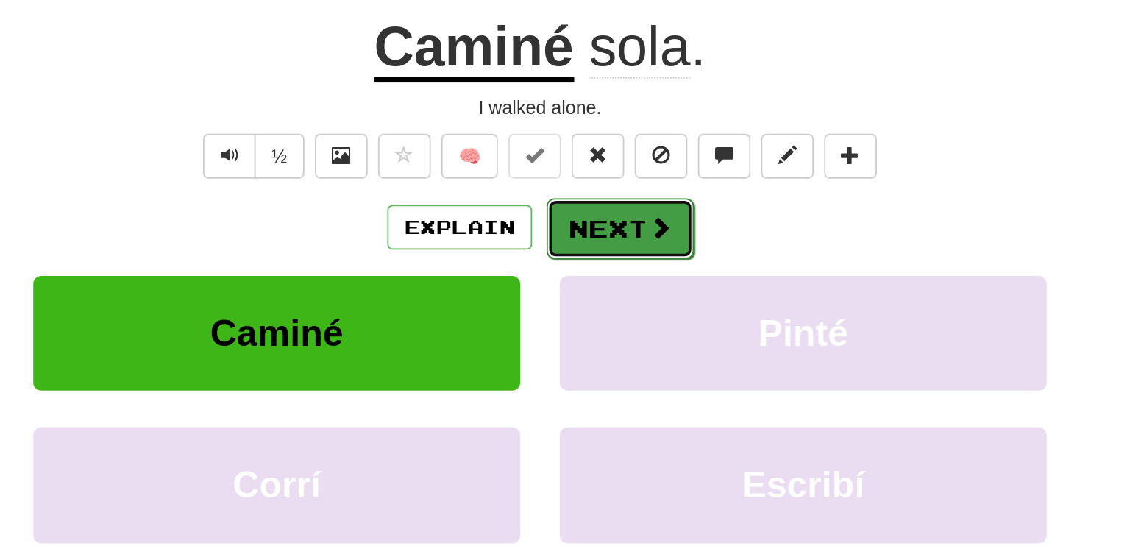
click at [591, 167] on button "Next" at bounding box center [610, 166] width 82 height 34
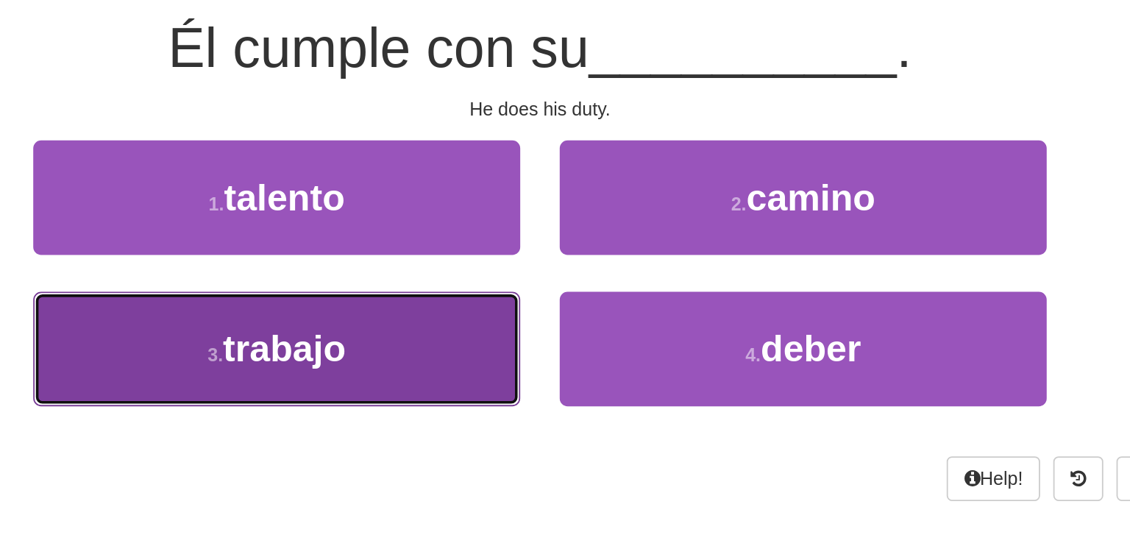
click at [473, 236] on button "3 . trabajo" at bounding box center [418, 233] width 272 height 64
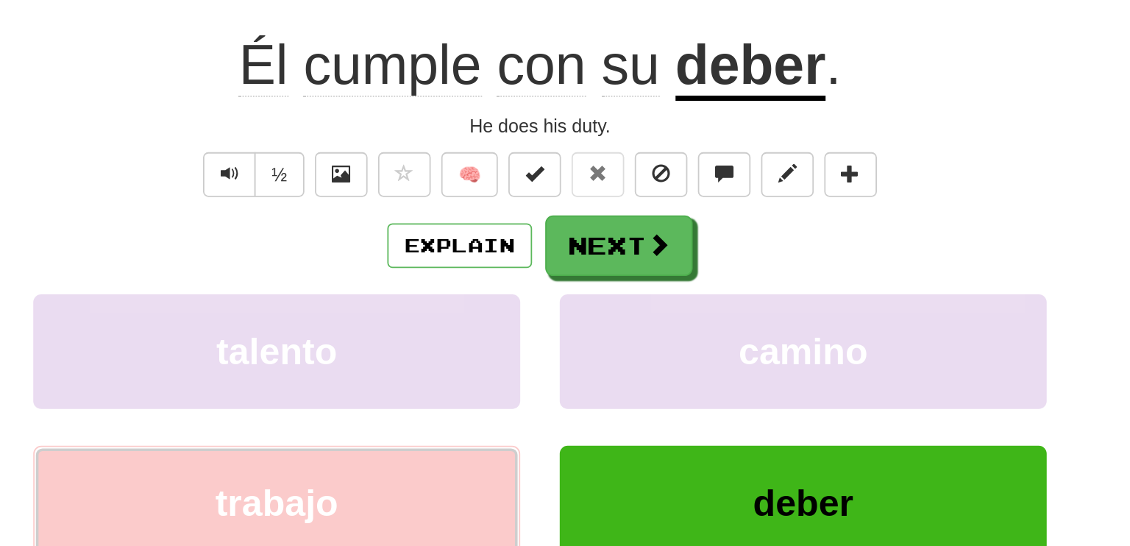
scroll to position [111, 0]
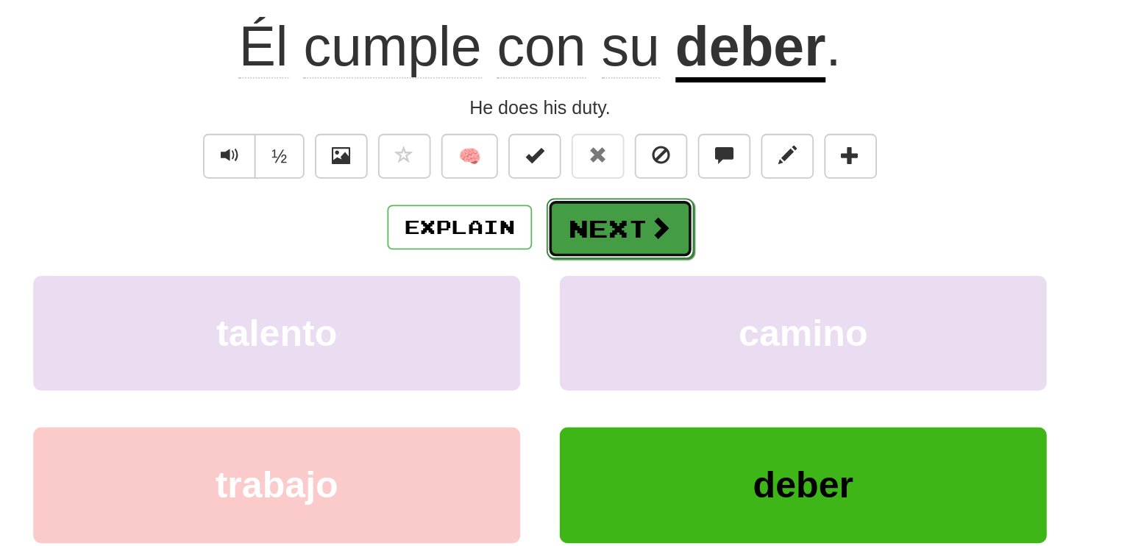
click at [617, 158] on button "Next" at bounding box center [610, 166] width 82 height 34
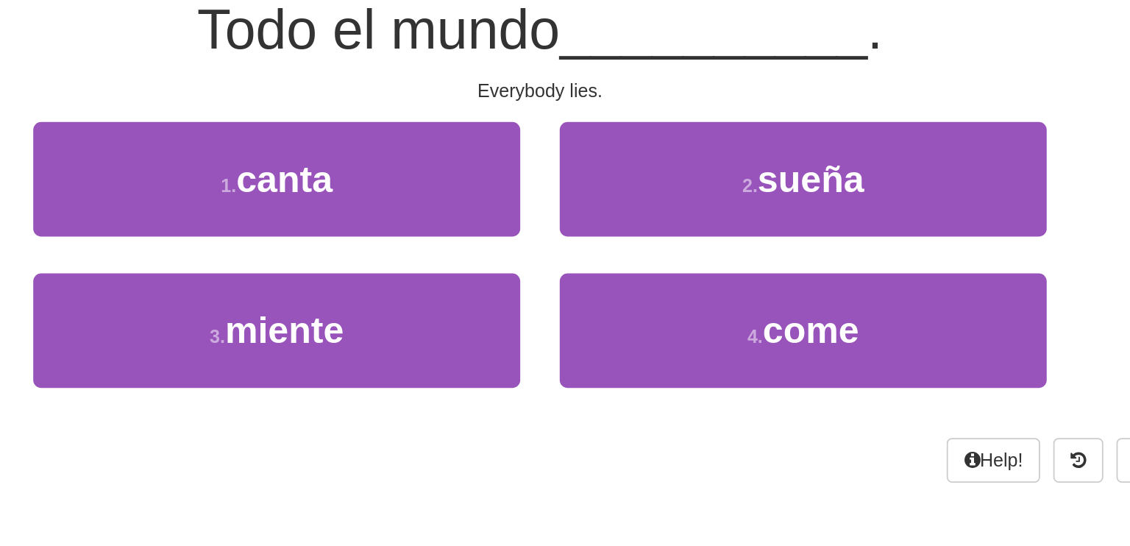
scroll to position [101, 0]
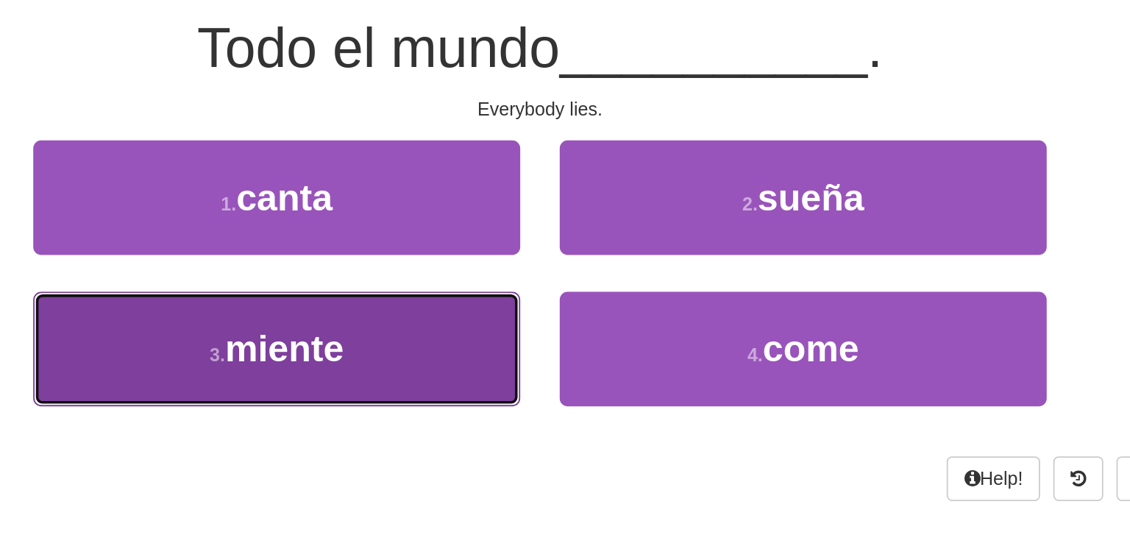
click at [465, 217] on button "3 . miente" at bounding box center [418, 233] width 272 height 64
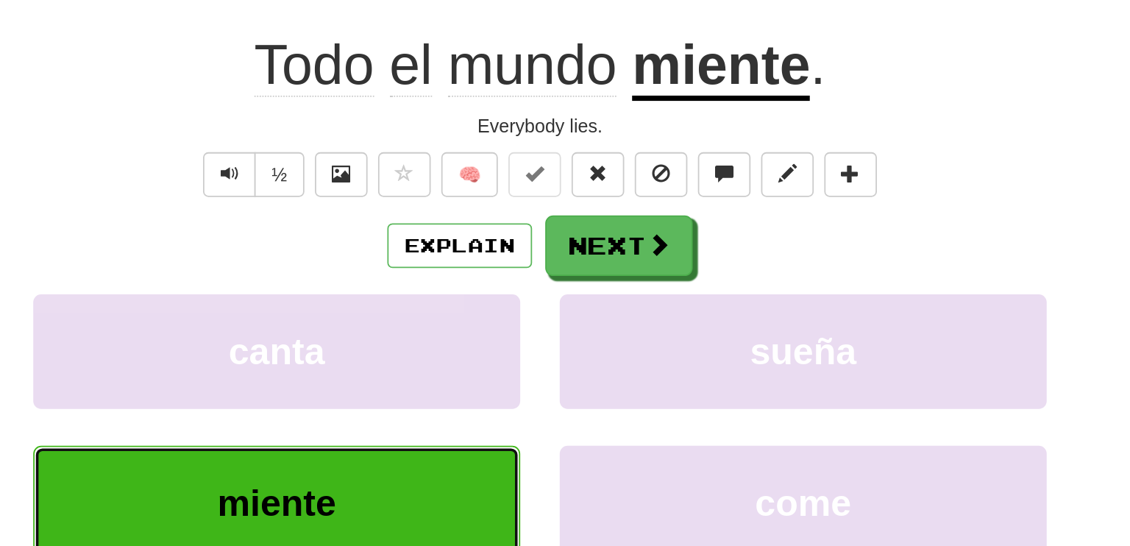
scroll to position [111, 0]
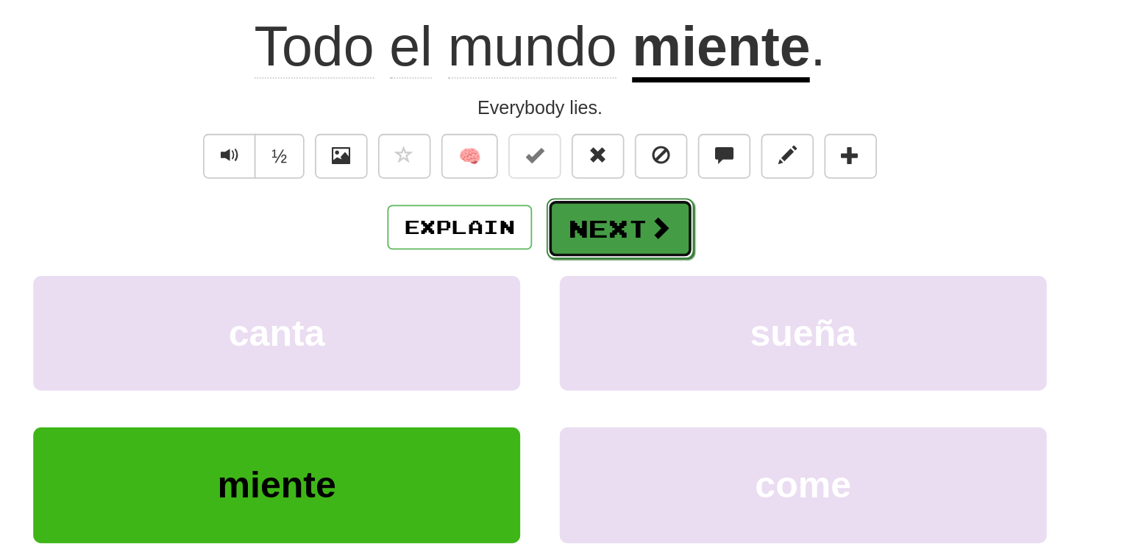
click at [593, 169] on button "Next" at bounding box center [610, 166] width 82 height 34
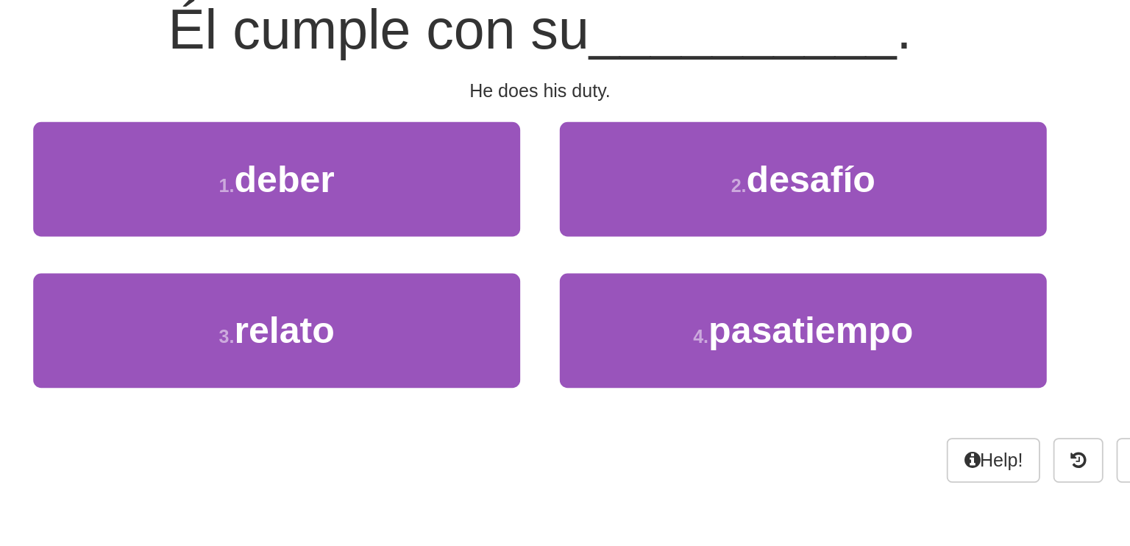
scroll to position [101, 0]
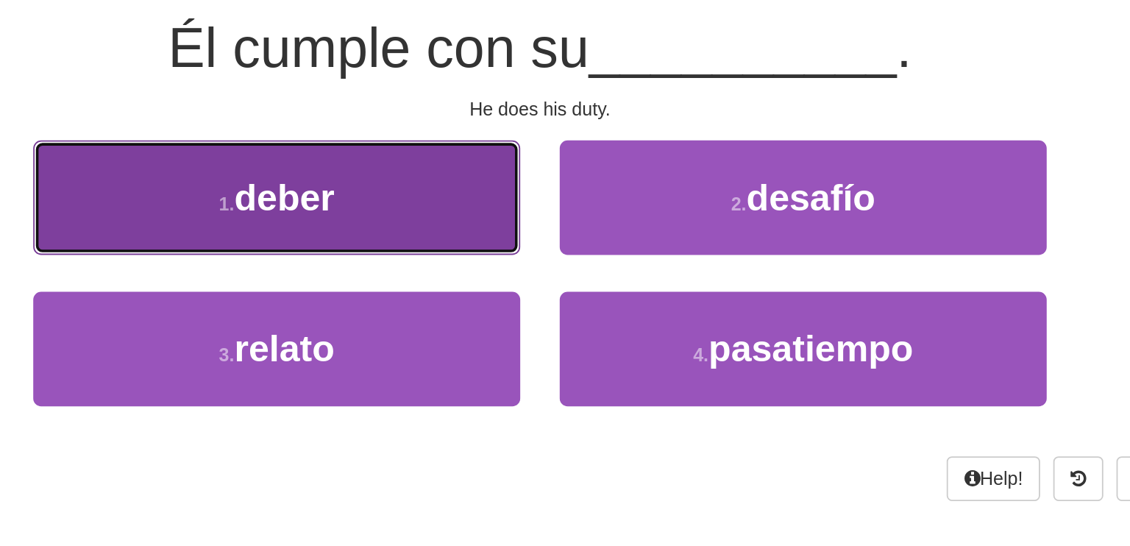
click at [492, 146] on button "1 . deber" at bounding box center [418, 148] width 272 height 64
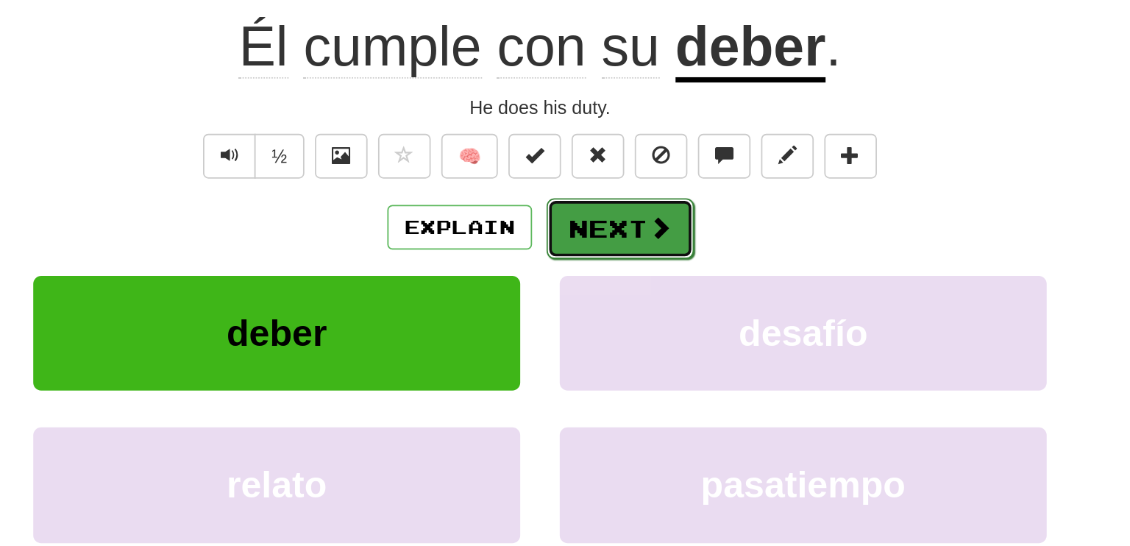
click at [595, 162] on button "Next" at bounding box center [610, 166] width 82 height 34
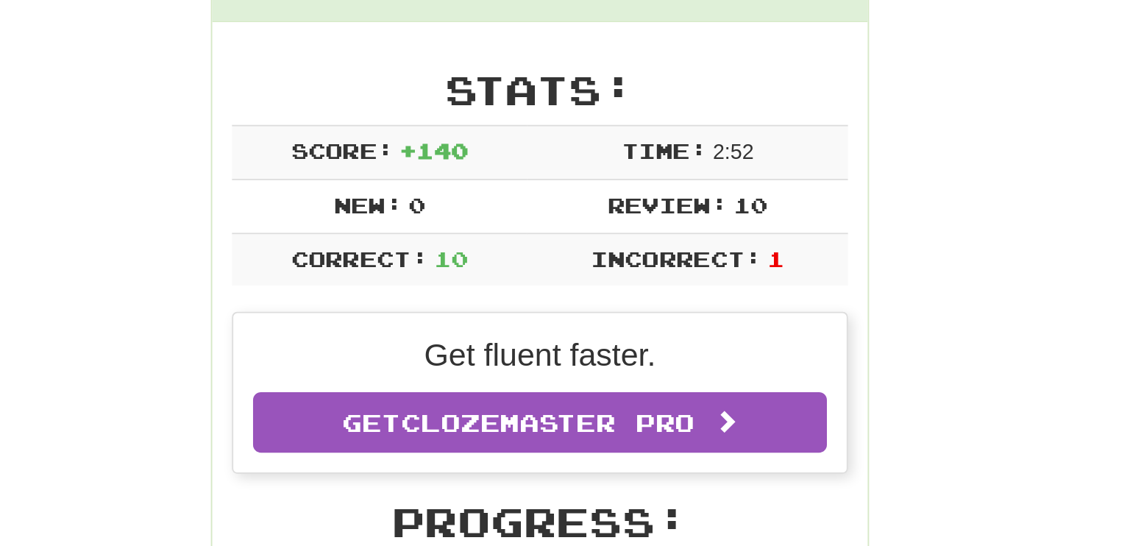
scroll to position [175, 0]
